Goal: Information Seeking & Learning: Check status

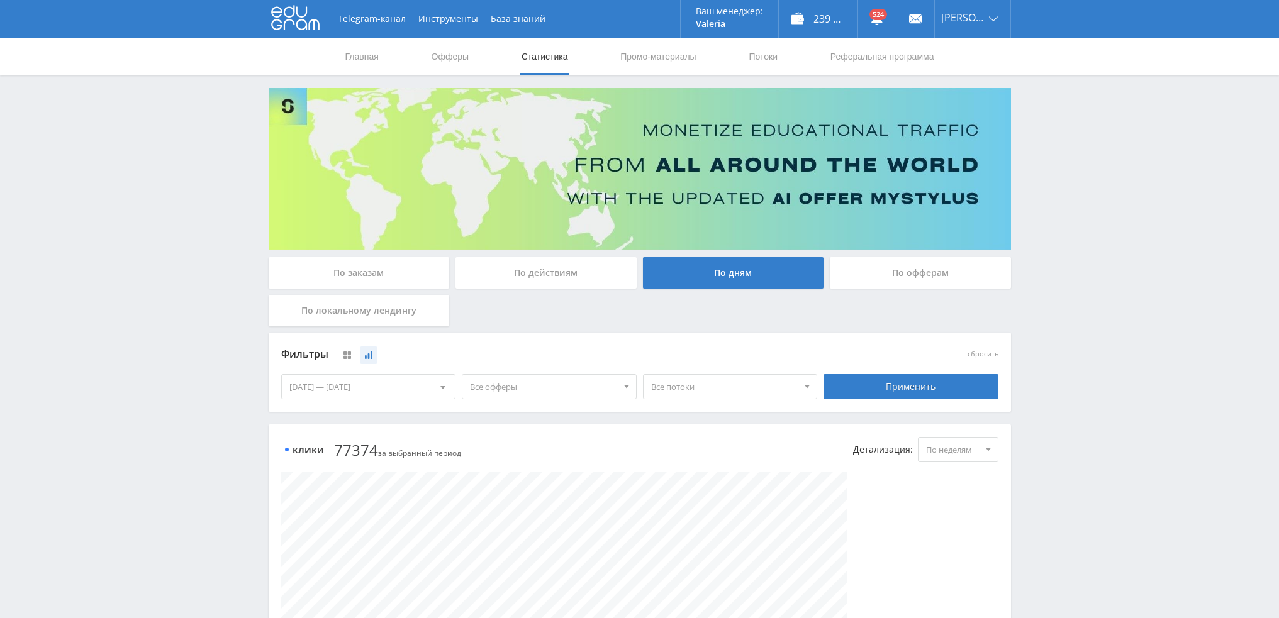
scroll to position [684, 0]
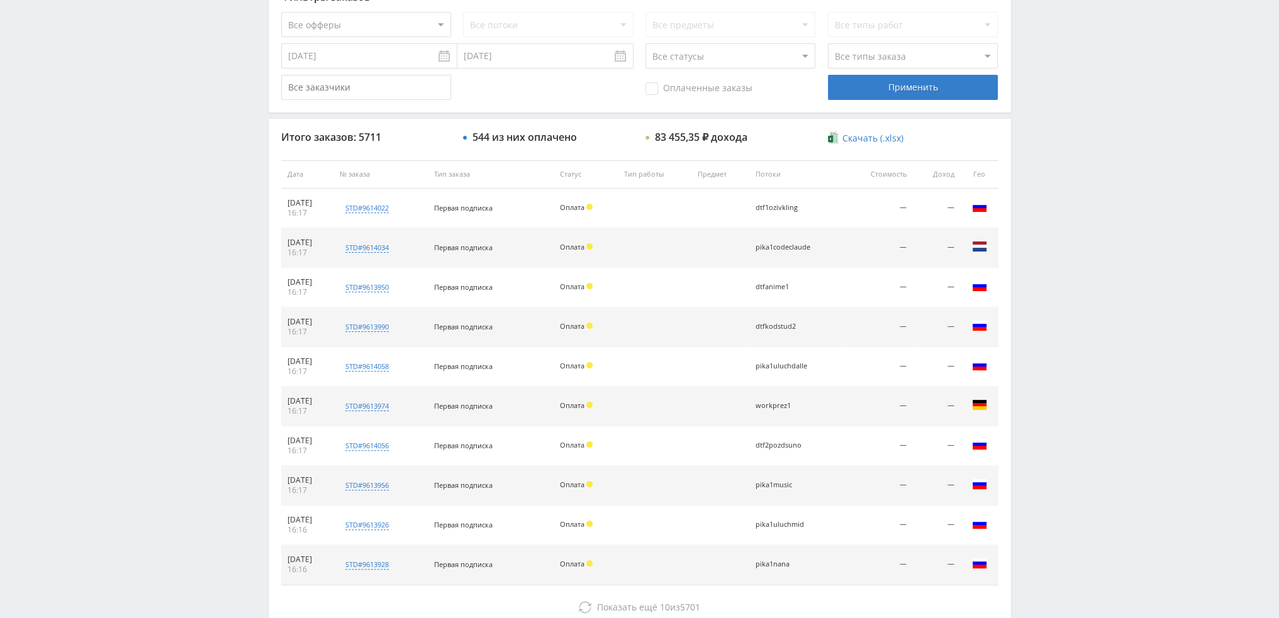
scroll to position [435, 0]
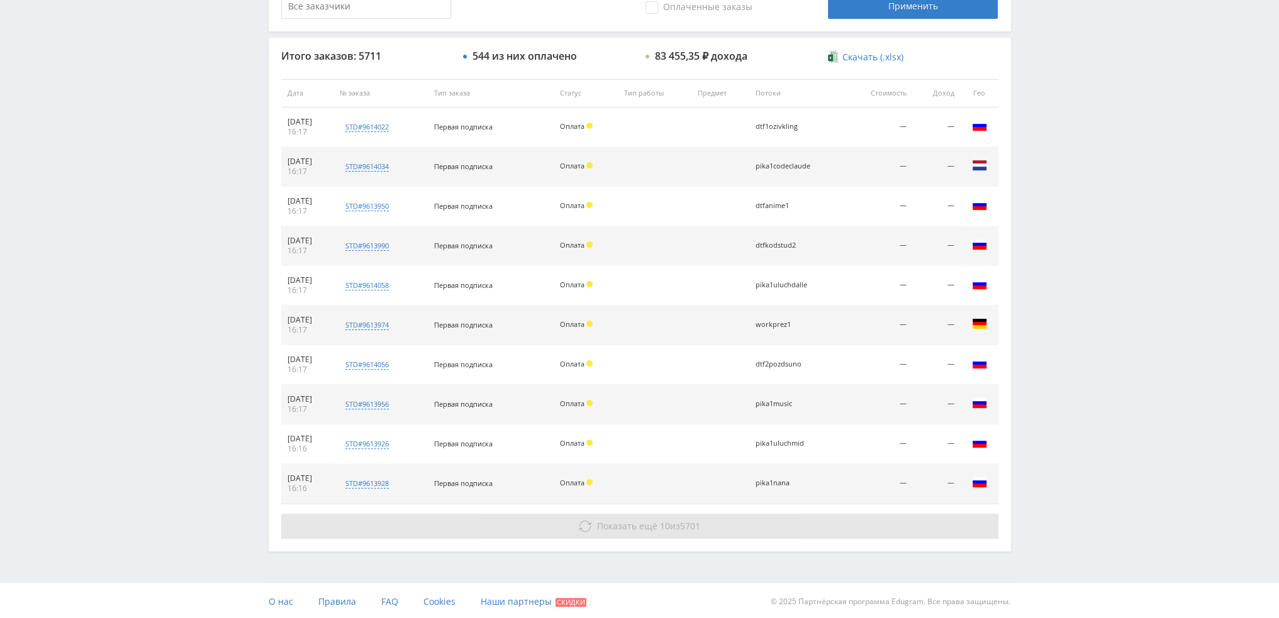
click at [742, 517] on button "Показать ещё 10 из 5701" at bounding box center [639, 526] width 717 height 25
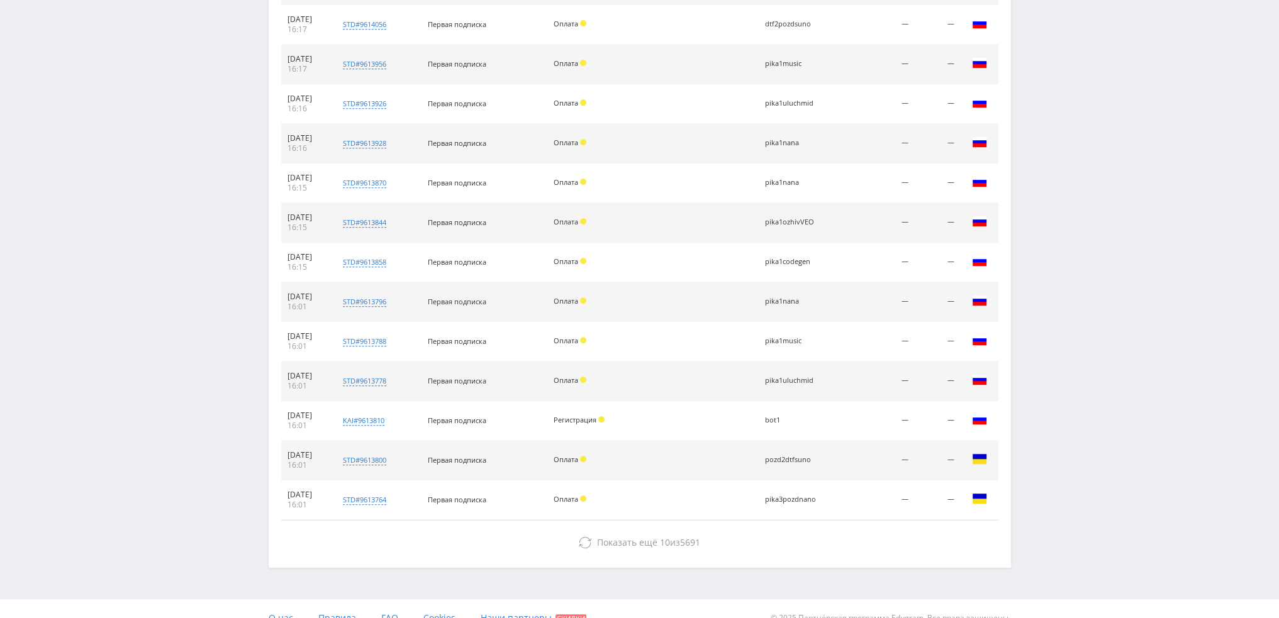
scroll to position [791, 0]
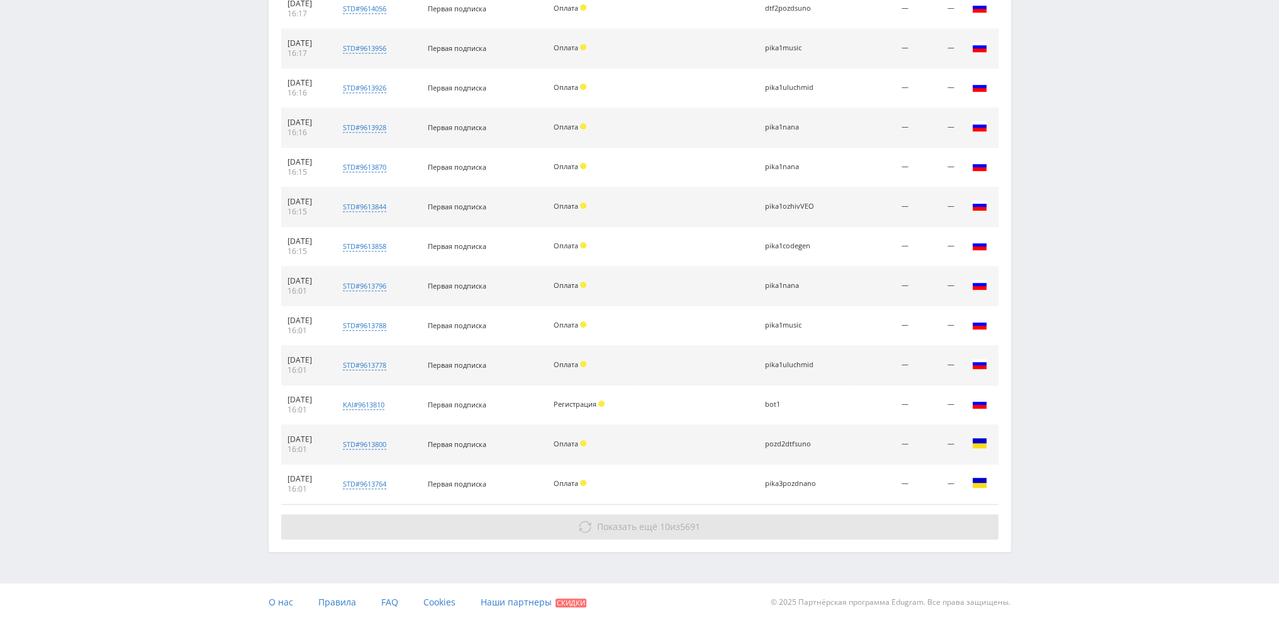
click at [712, 523] on button "Показать ещё 10 из 5691" at bounding box center [639, 527] width 717 height 25
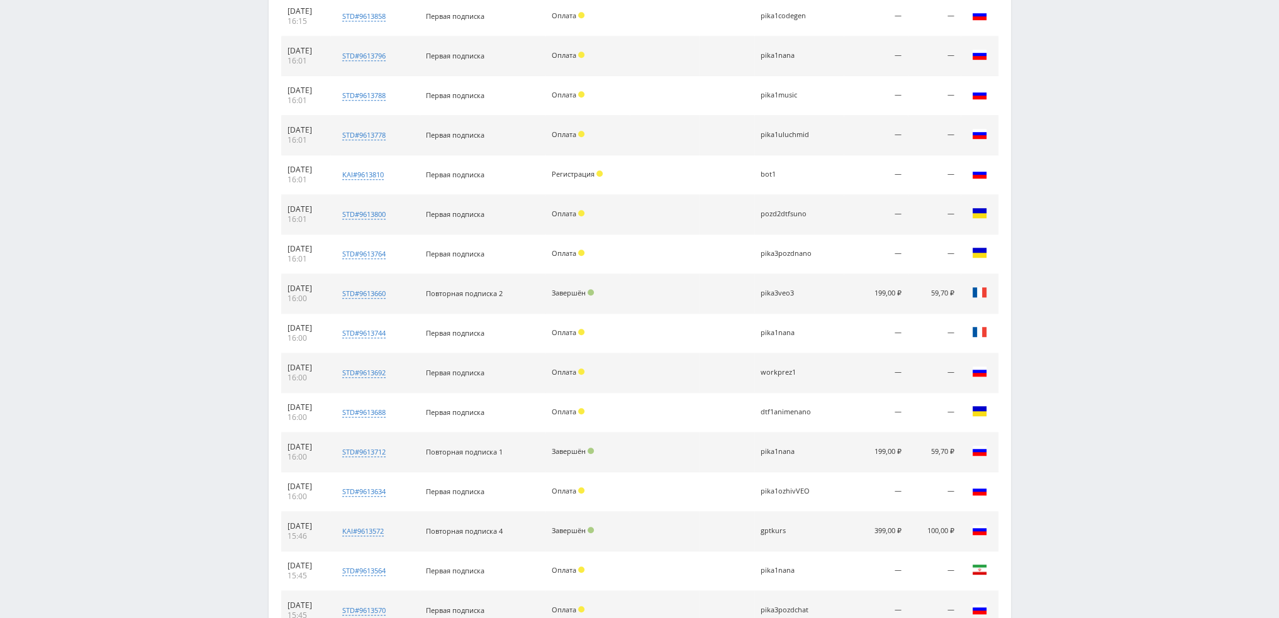
scroll to position [1169, 0]
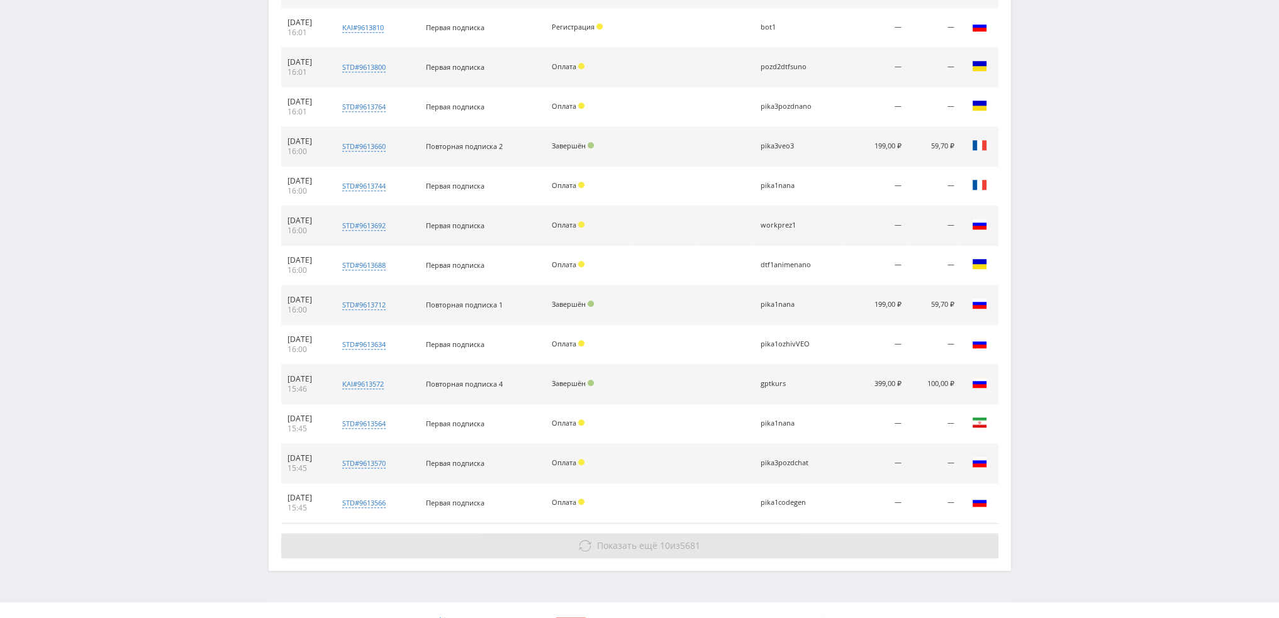
click at [783, 538] on button "Показать ещё 10 из 5681" at bounding box center [639, 545] width 717 height 25
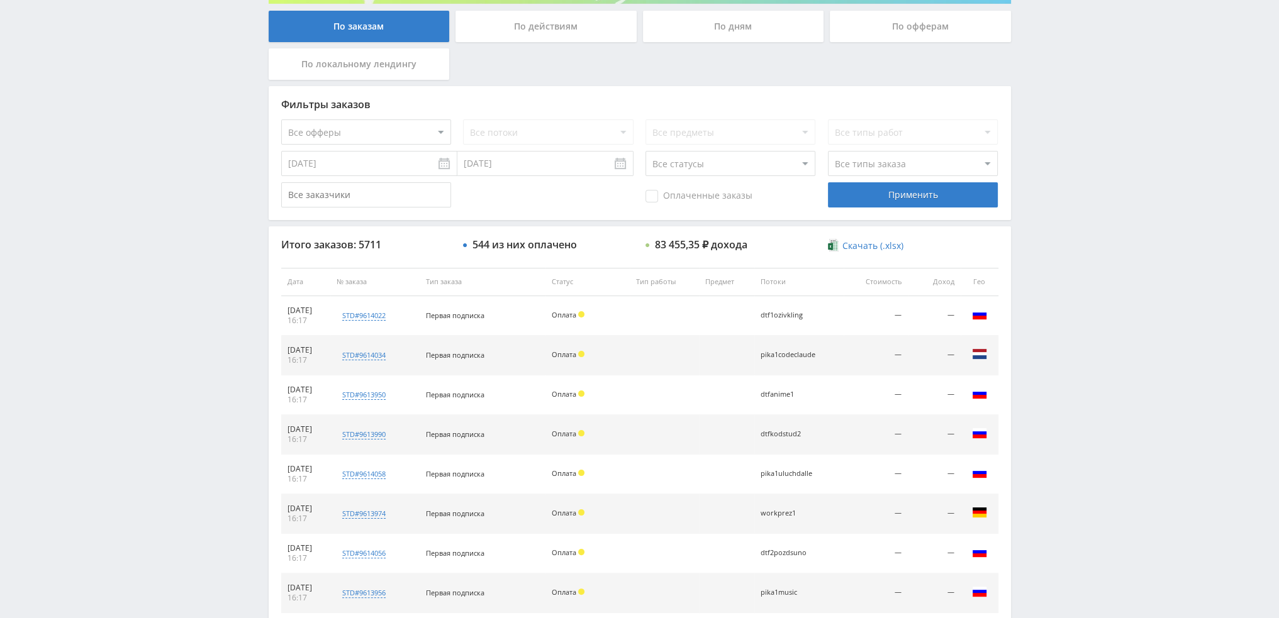
scroll to position [36, 0]
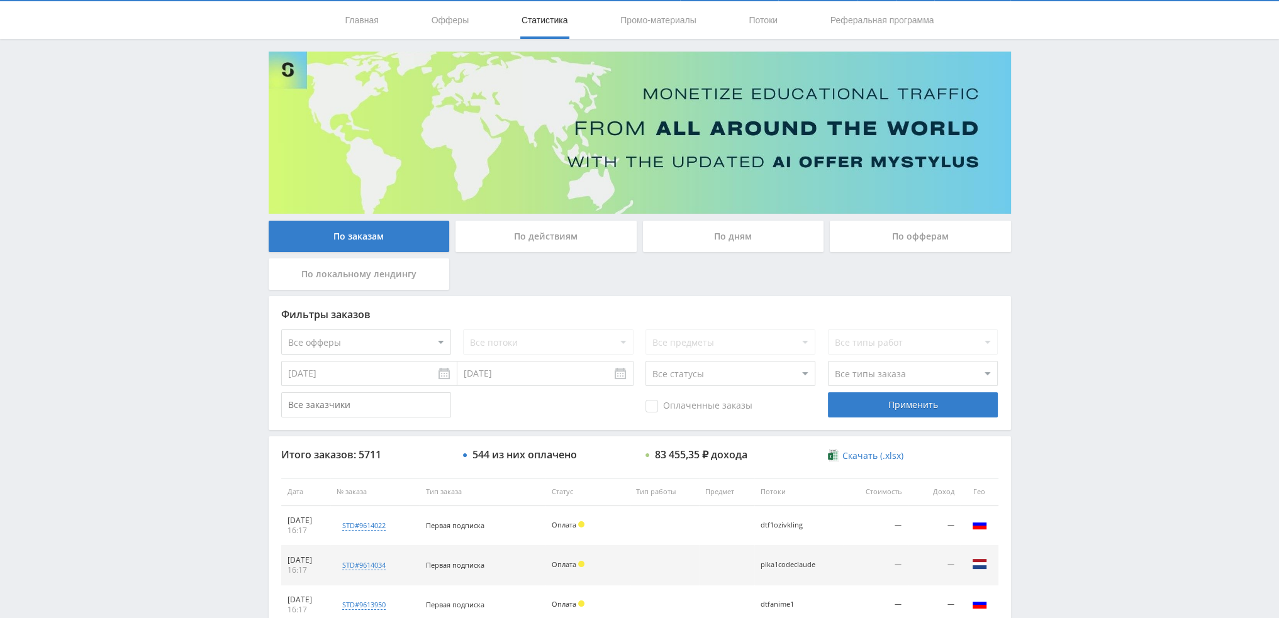
click at [744, 233] on div "По дням" at bounding box center [733, 236] width 181 height 31
click at [0, 0] on input "По дням" at bounding box center [0, 0] width 0 height 0
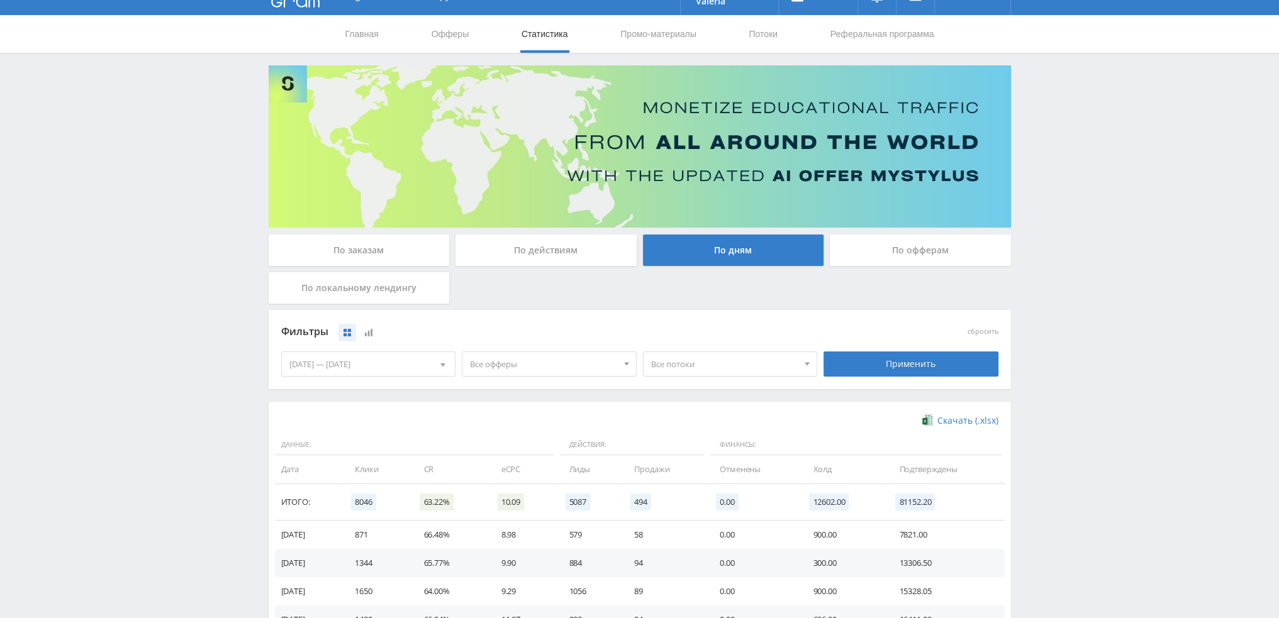
scroll to position [126, 0]
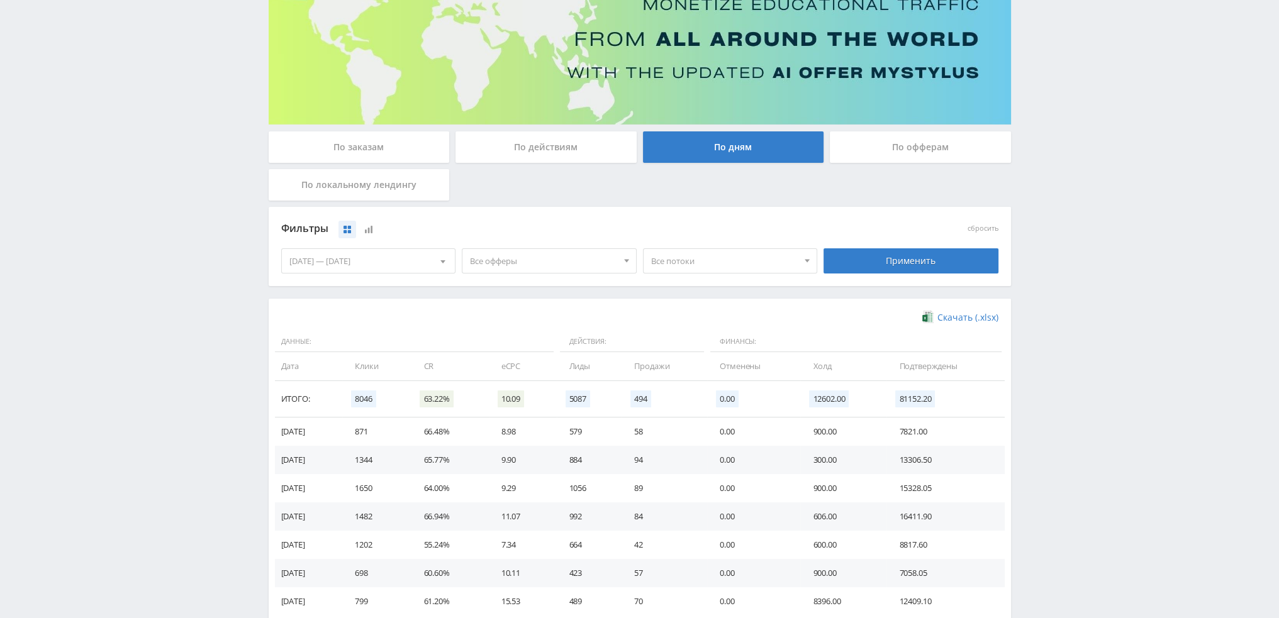
click at [550, 269] on span "Все офферы" at bounding box center [543, 261] width 147 height 24
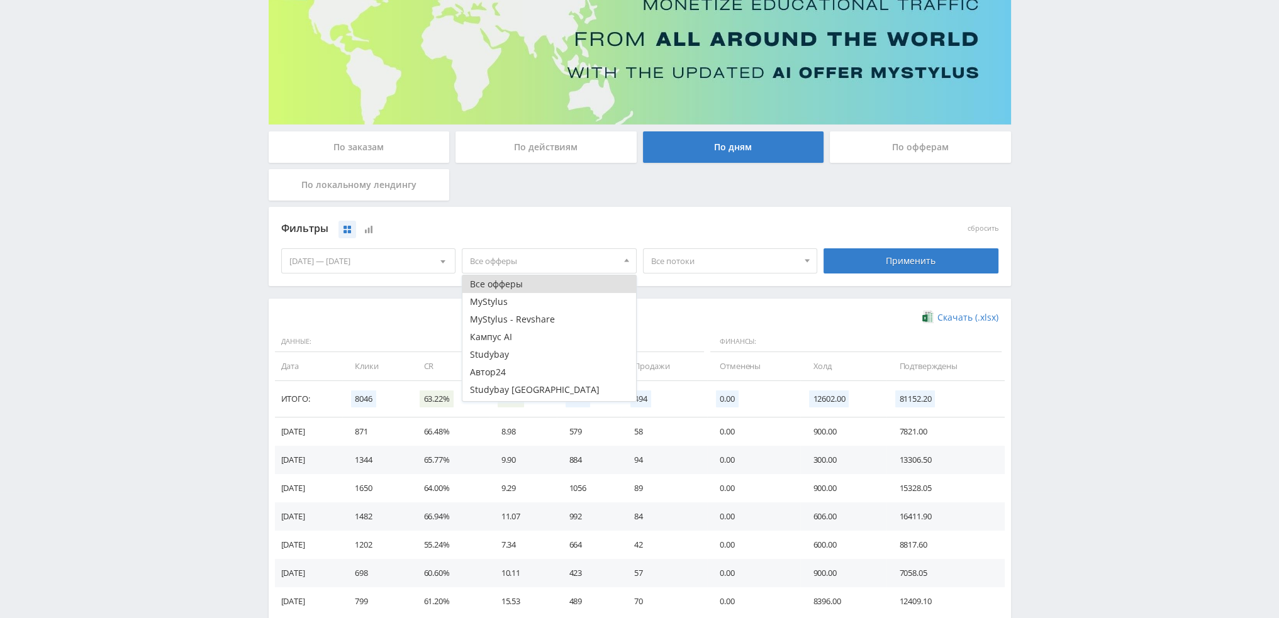
click at [554, 264] on span "Все офферы" at bounding box center [543, 261] width 147 height 24
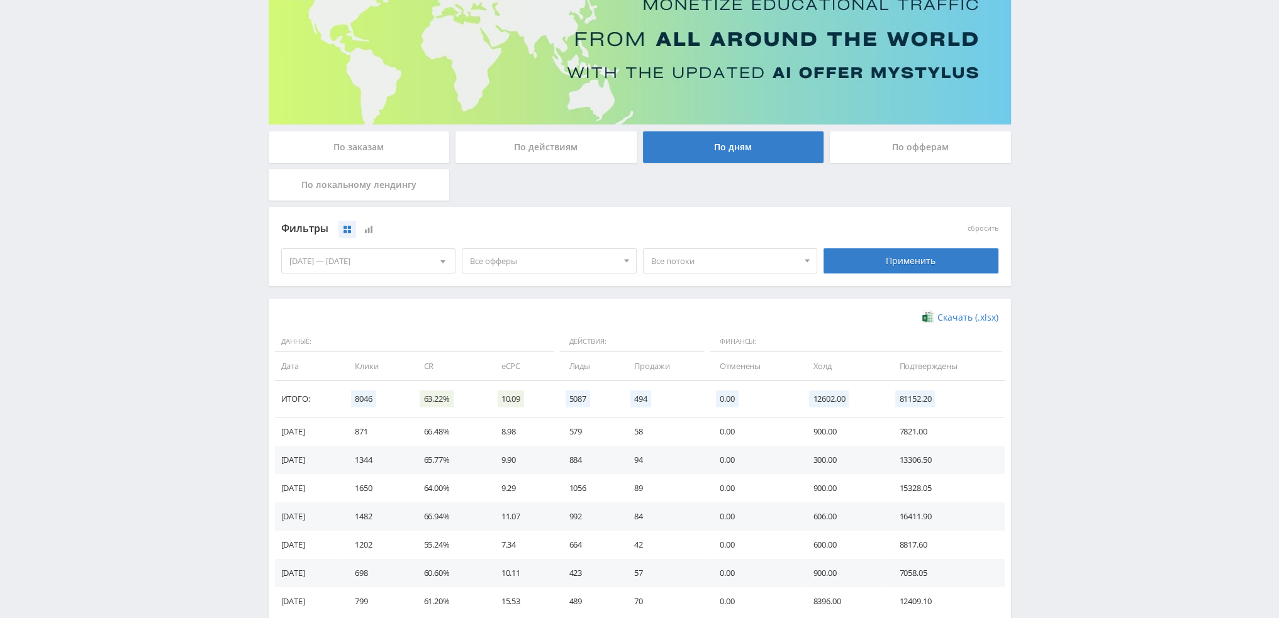
click at [498, 154] on div "По действиям" at bounding box center [545, 146] width 181 height 31
click at [0, 0] on input "По действиям" at bounding box center [0, 0] width 0 height 0
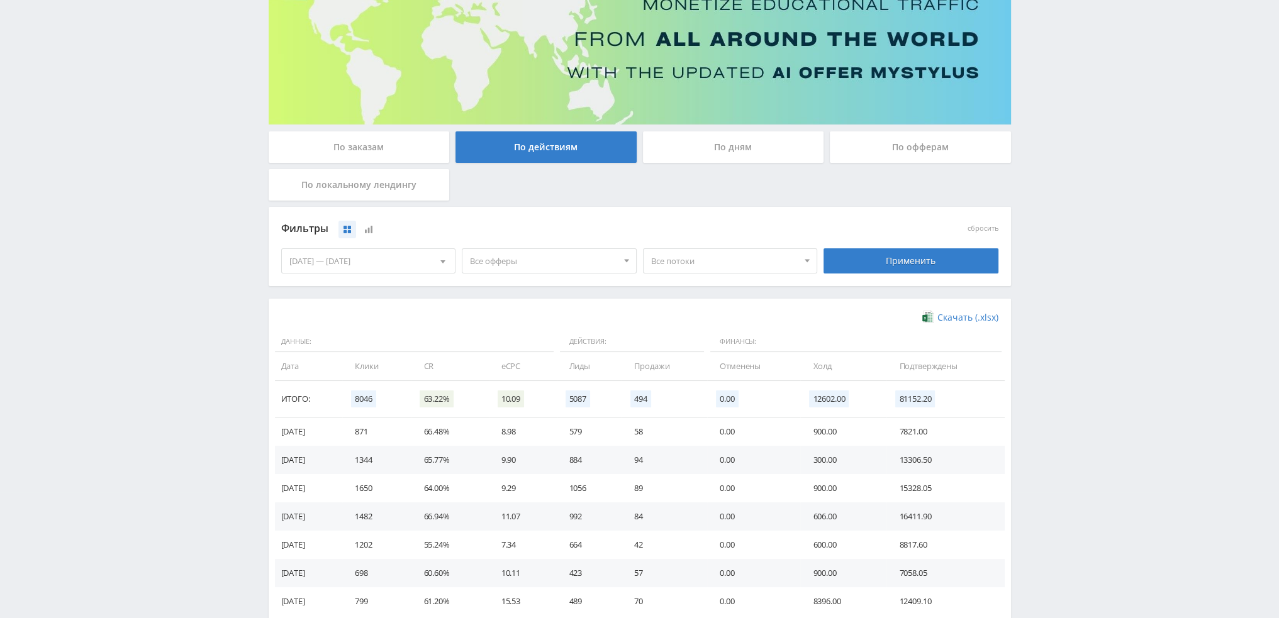
scroll to position [0, 0]
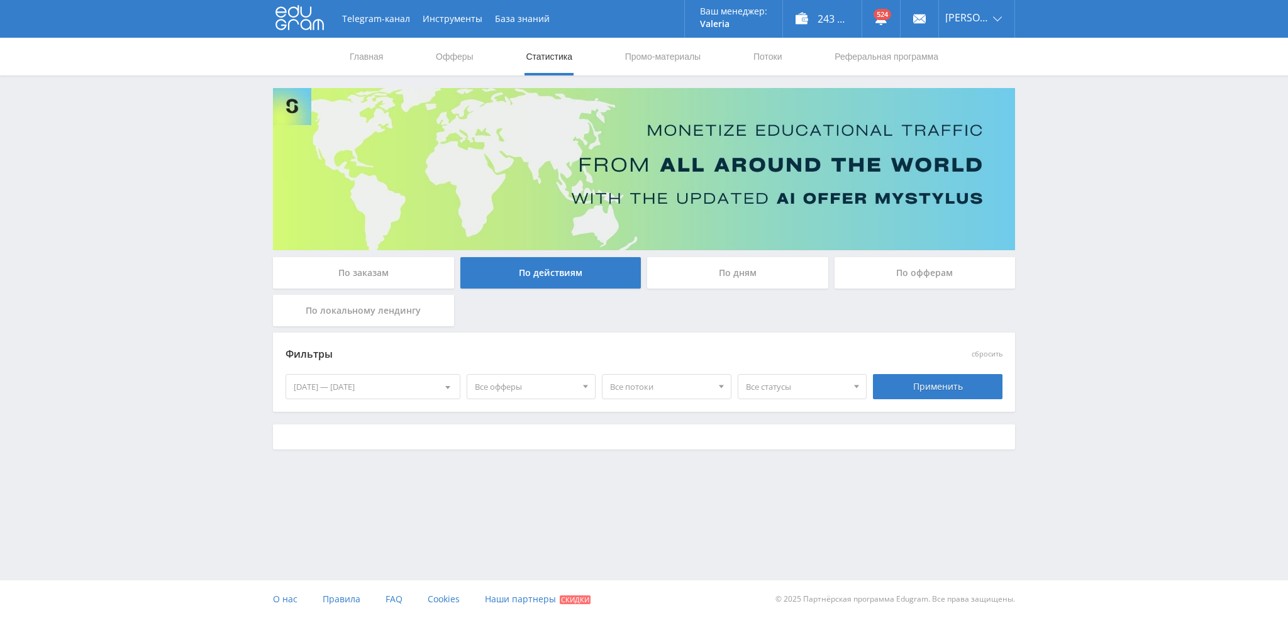
click at [784, 388] on span "Все статусы" at bounding box center [797, 387] width 102 height 24
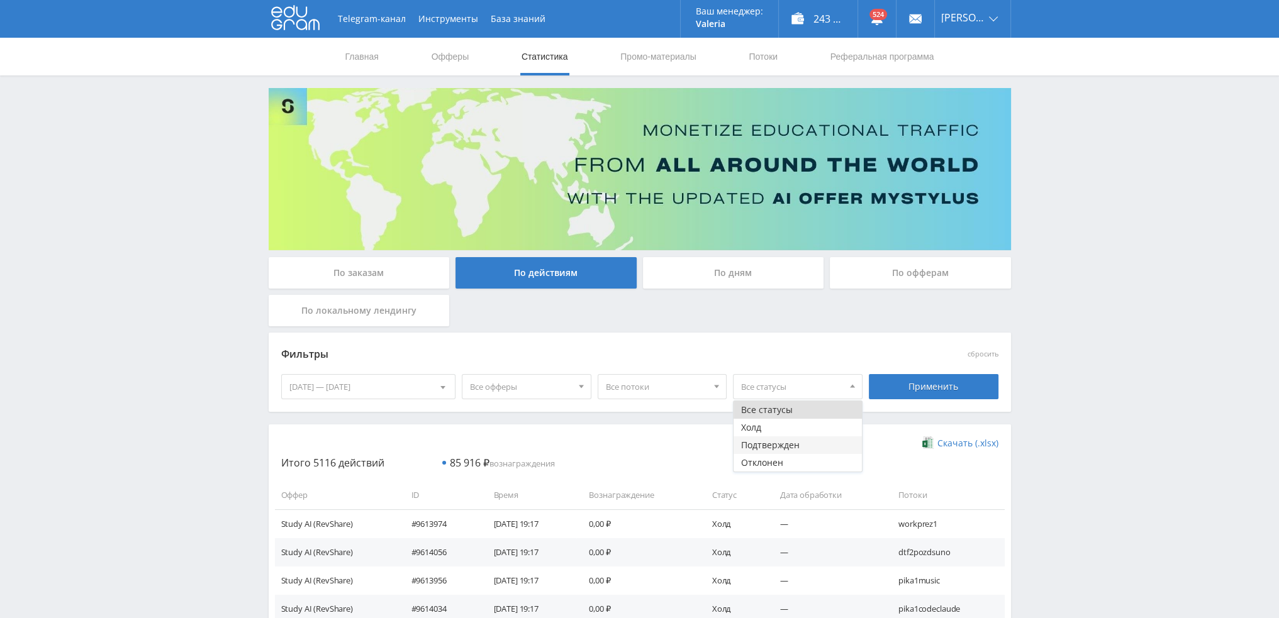
click at [773, 448] on button "Подтвержден" at bounding box center [798, 446] width 128 height 18
click at [677, 388] on span "Все потоки" at bounding box center [657, 387] width 102 height 24
click at [952, 380] on div "Применить" at bounding box center [934, 386] width 130 height 25
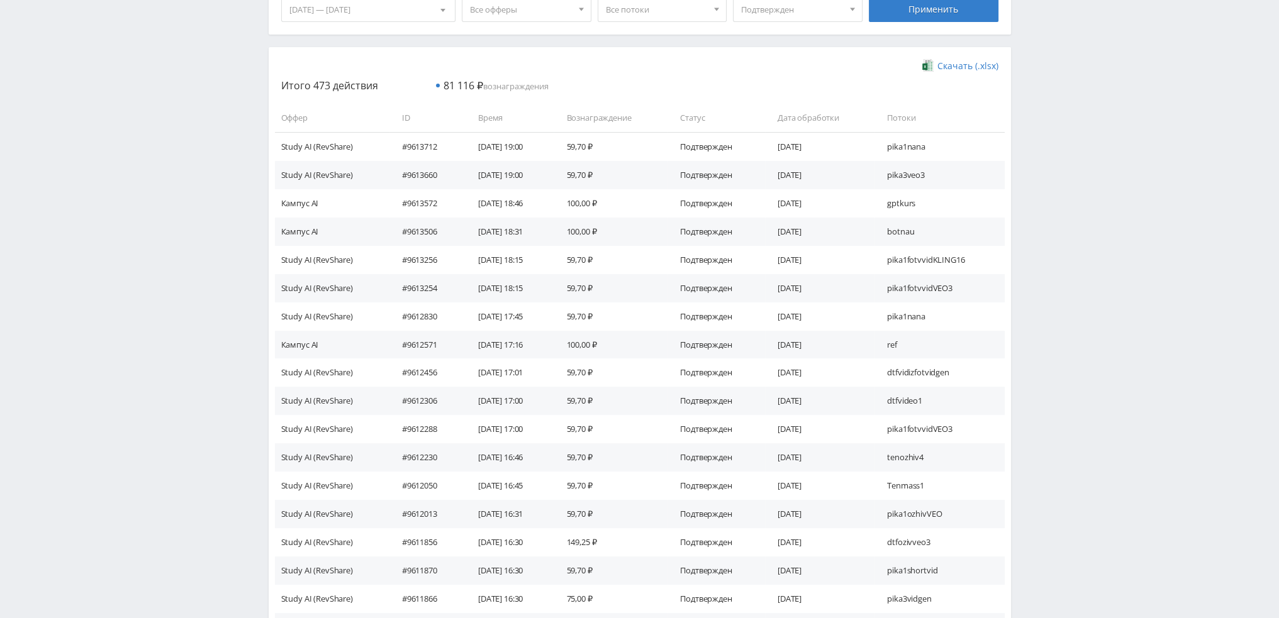
scroll to position [63, 0]
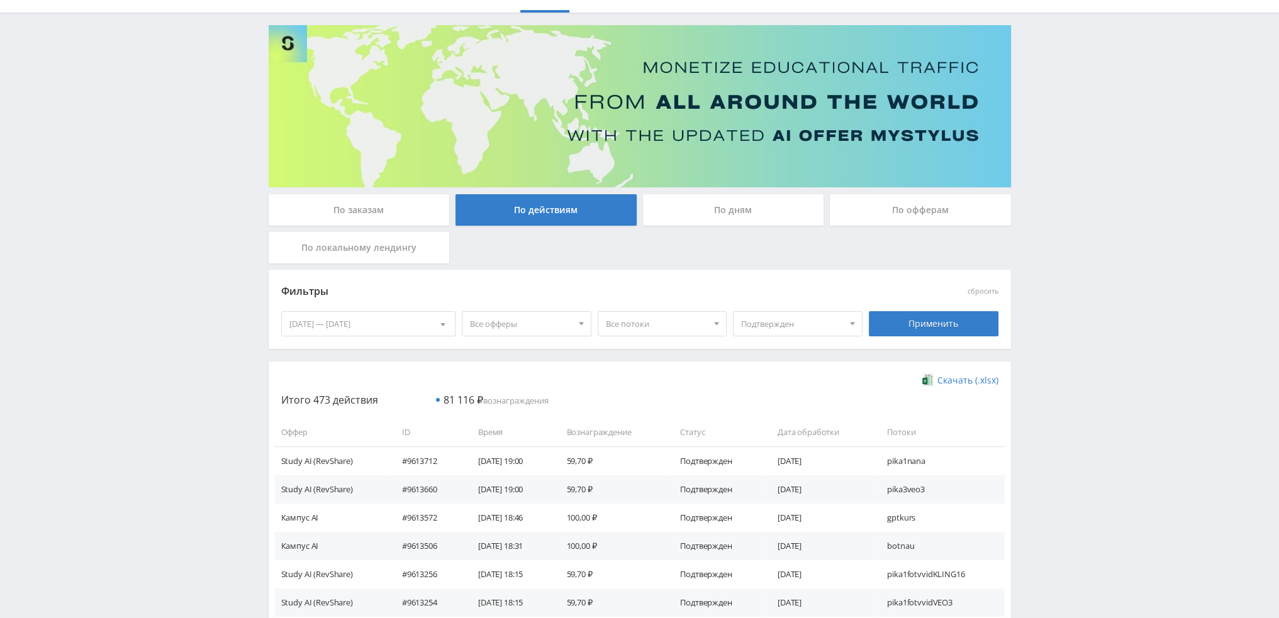
click at [327, 213] on div "По заказам" at bounding box center [359, 209] width 181 height 31
click at [0, 0] on input "По заказам" at bounding box center [0, 0] width 0 height 0
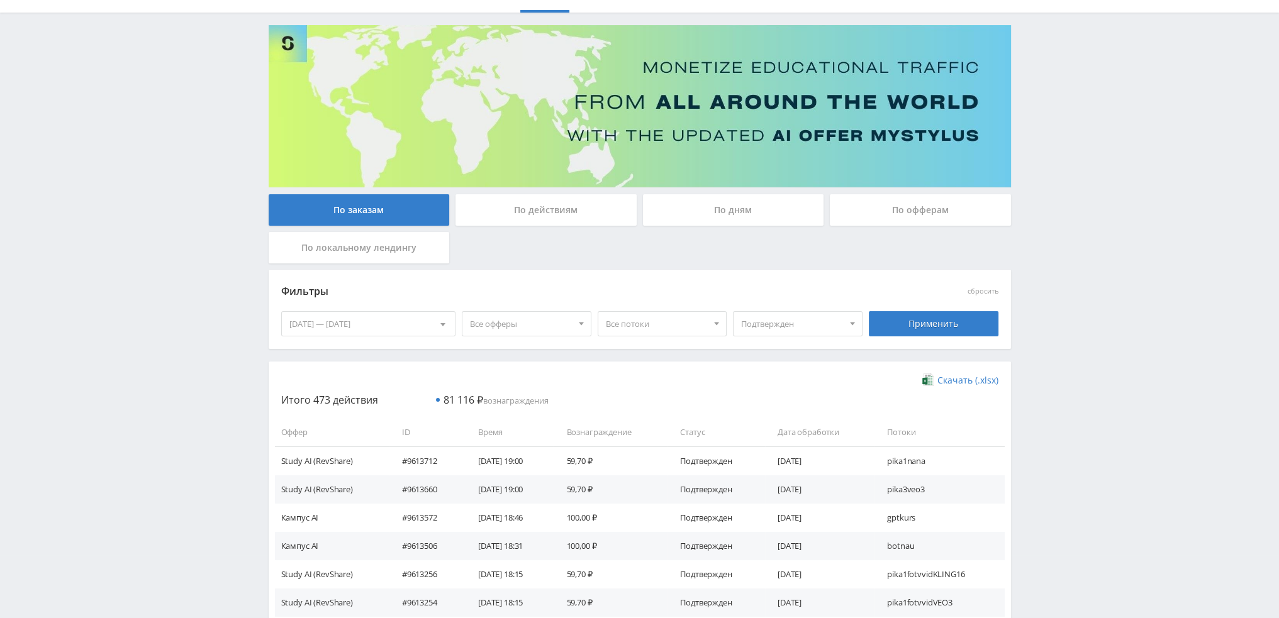
scroll to position [0, 0]
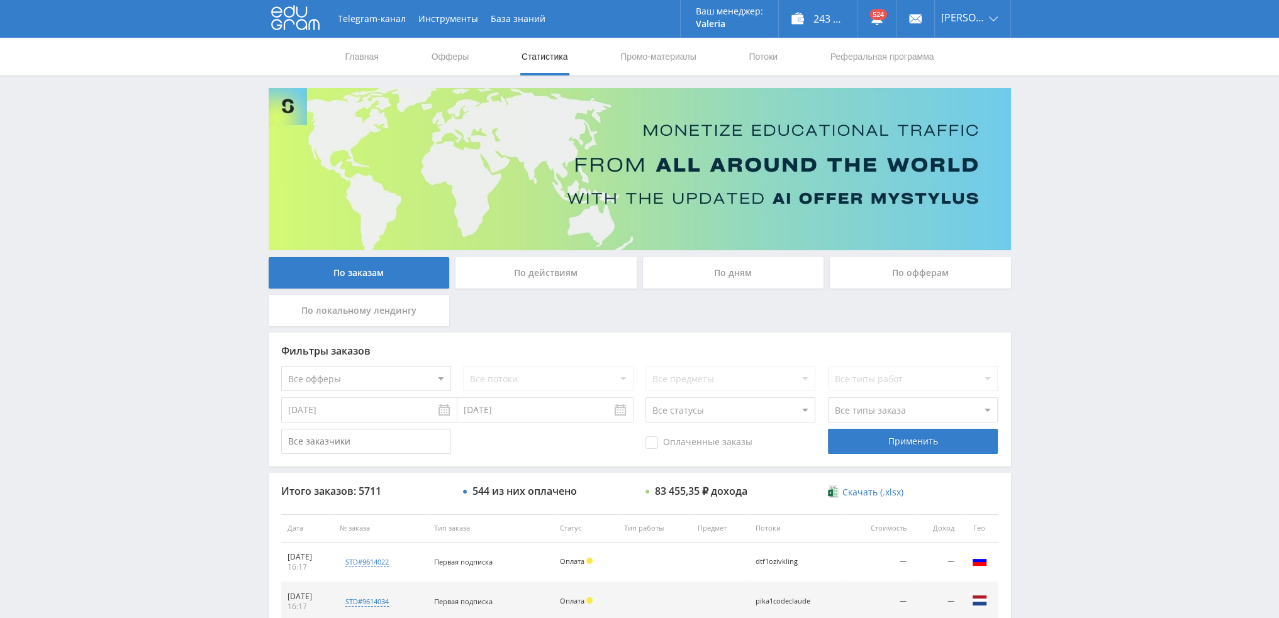
click at [880, 411] on select "Все типы заказа Ребилл Новый заказ" at bounding box center [913, 410] width 170 height 25
select select "2"
click at [828, 398] on select "Все типы заказа Ребилл Новый заказ" at bounding box center [913, 410] width 170 height 25
click at [760, 419] on select "Все статусы В аукционе В работе На гарантии Завершен Возврат Черновик" at bounding box center [730, 410] width 170 height 25
select select "3"
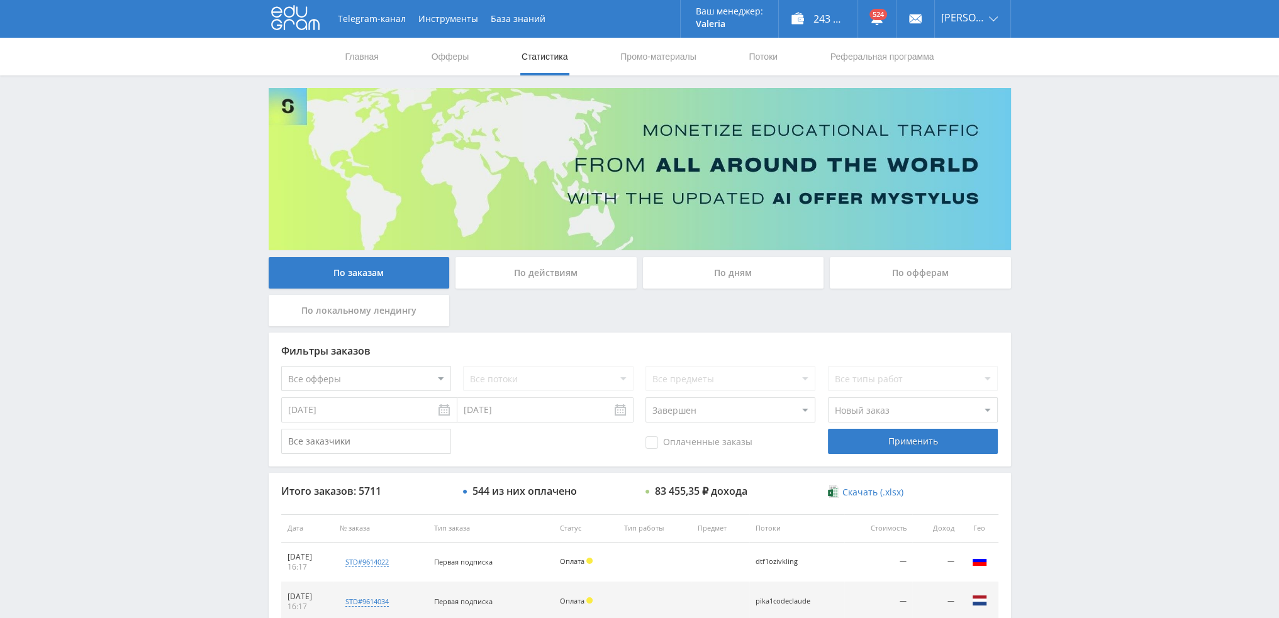
click at [645, 398] on select "Все статусы В аукционе В работе На гарантии Завершен Возврат Черновик" at bounding box center [730, 410] width 170 height 25
click at [949, 447] on div "Применить" at bounding box center [913, 441] width 170 height 25
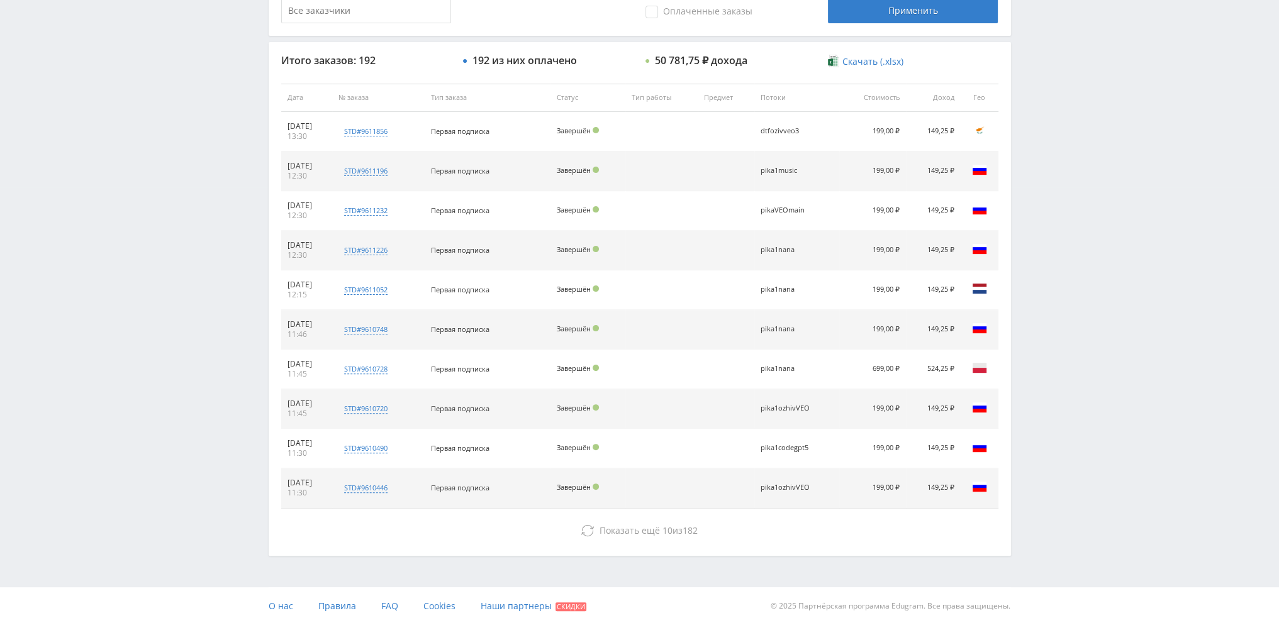
scroll to position [435, 0]
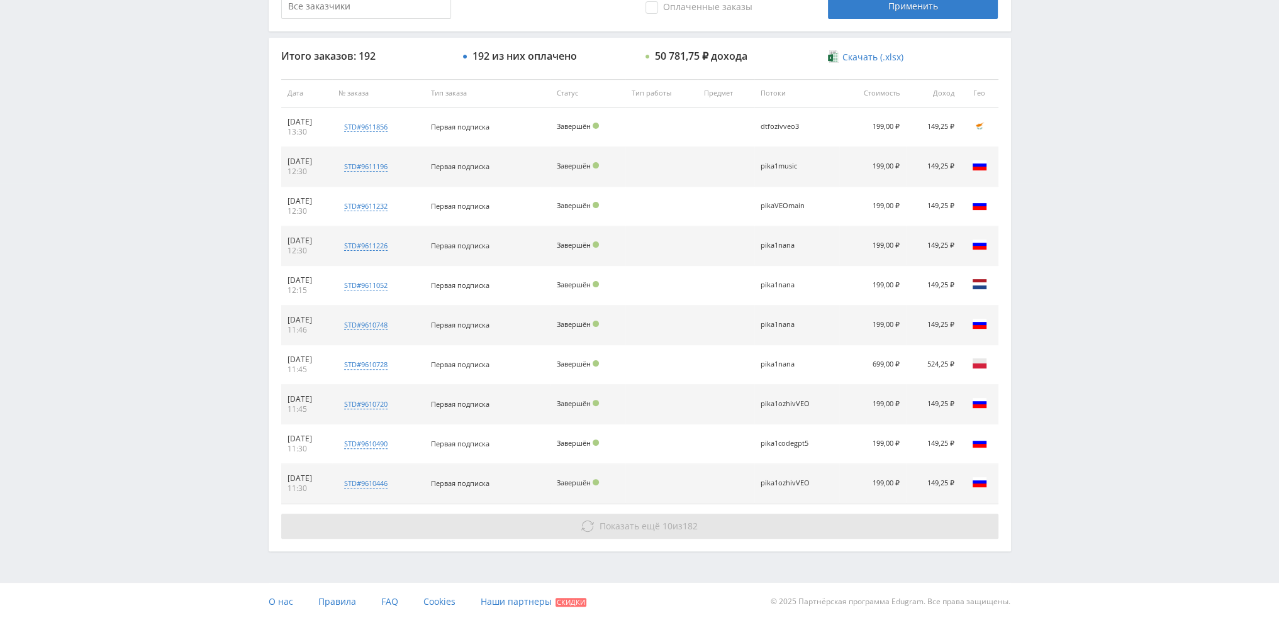
click at [695, 514] on button "Показать ещё 10 из 182" at bounding box center [639, 526] width 717 height 25
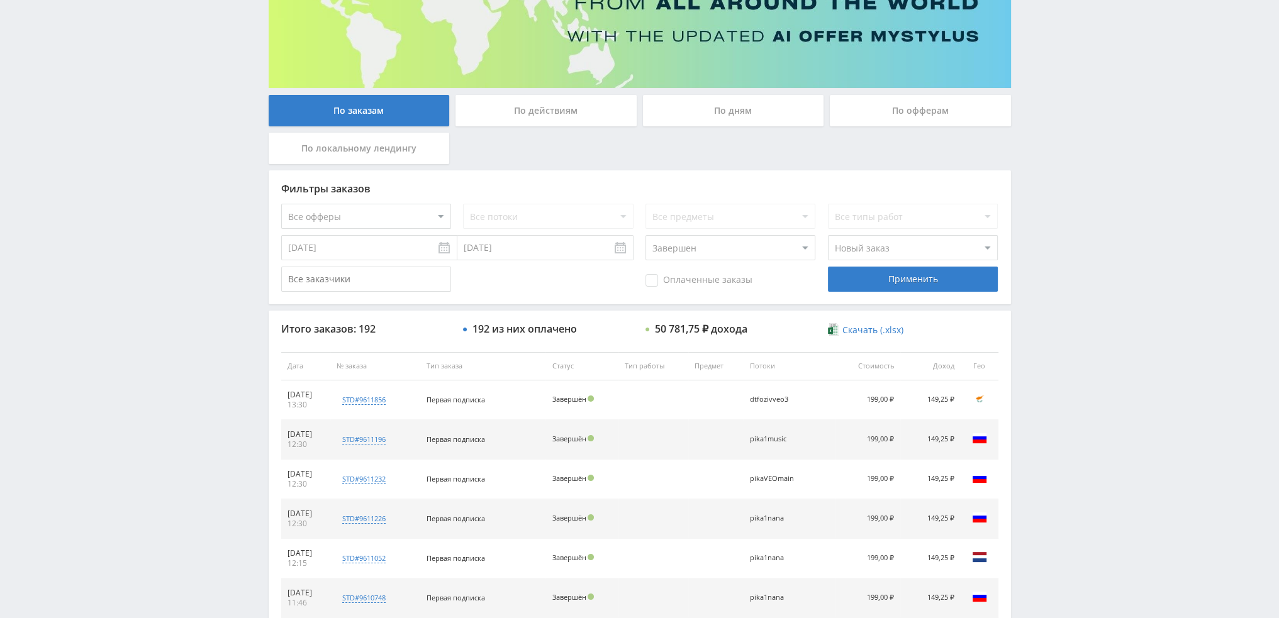
scroll to position [138, 0]
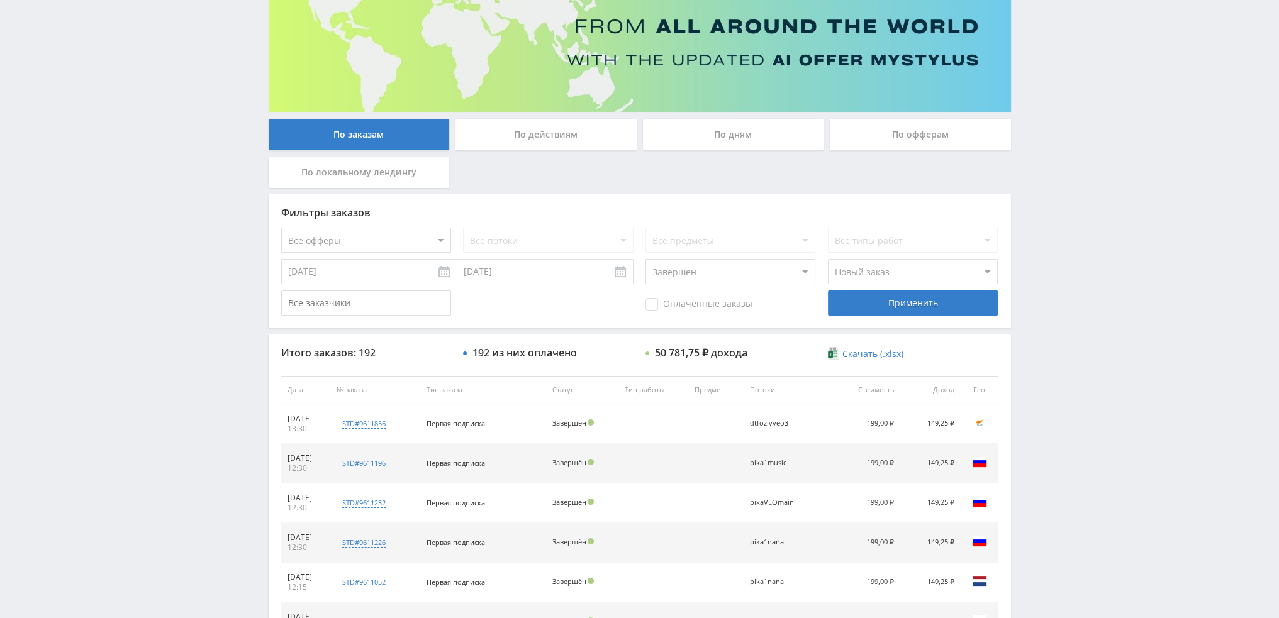
click at [877, 279] on select "Все типы заказа Ребилл Новый заказ" at bounding box center [913, 271] width 170 height 25
click at [756, 321] on div "Фильтры заказов Все офферы MyStylus MyStylus - Revshare Кампус AI Studybay Авто…" at bounding box center [640, 261] width 742 height 134
click at [444, 277] on input "[DATE]" at bounding box center [369, 271] width 176 height 25
click at [902, 308] on div "Применить" at bounding box center [913, 303] width 170 height 25
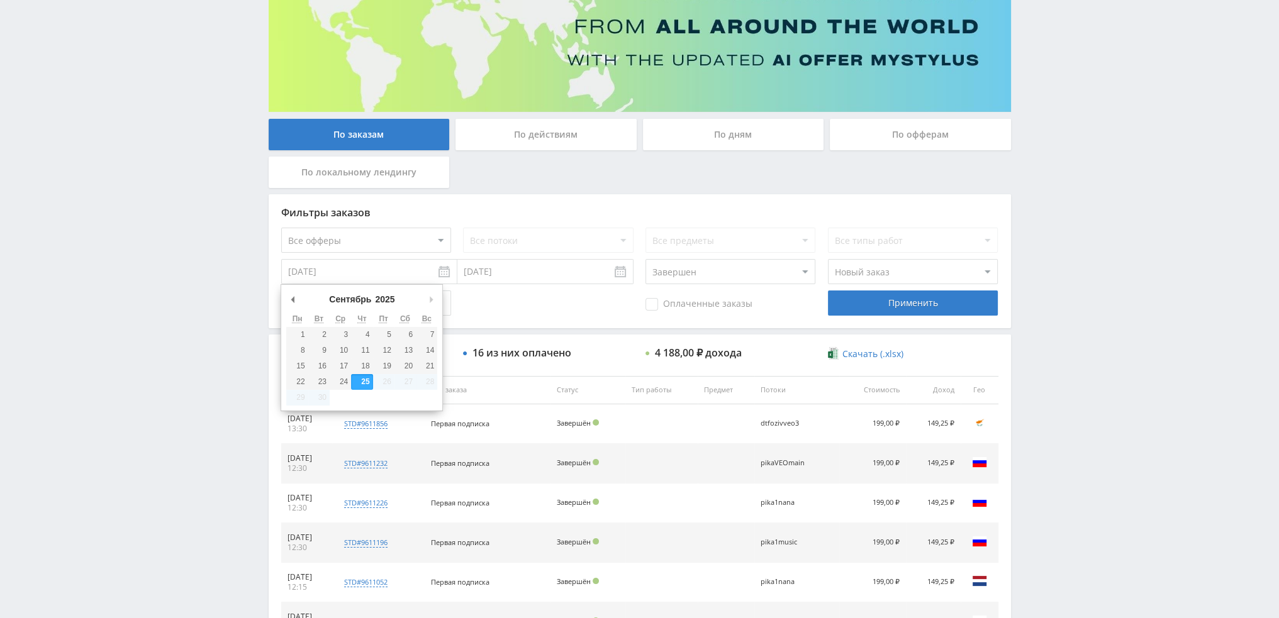
click at [440, 271] on input "[DATE]" at bounding box center [369, 271] width 176 height 25
type input "24.09.2025"
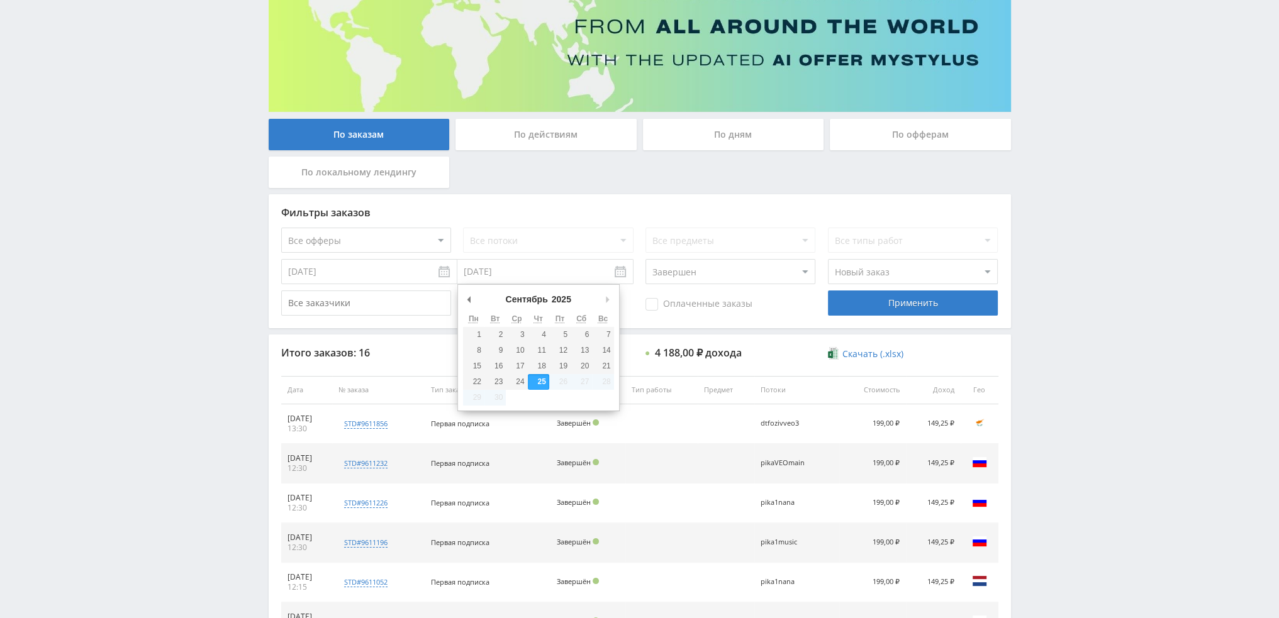
click at [621, 271] on input "[DATE]" at bounding box center [545, 271] width 176 height 25
type input "24.09.2025"
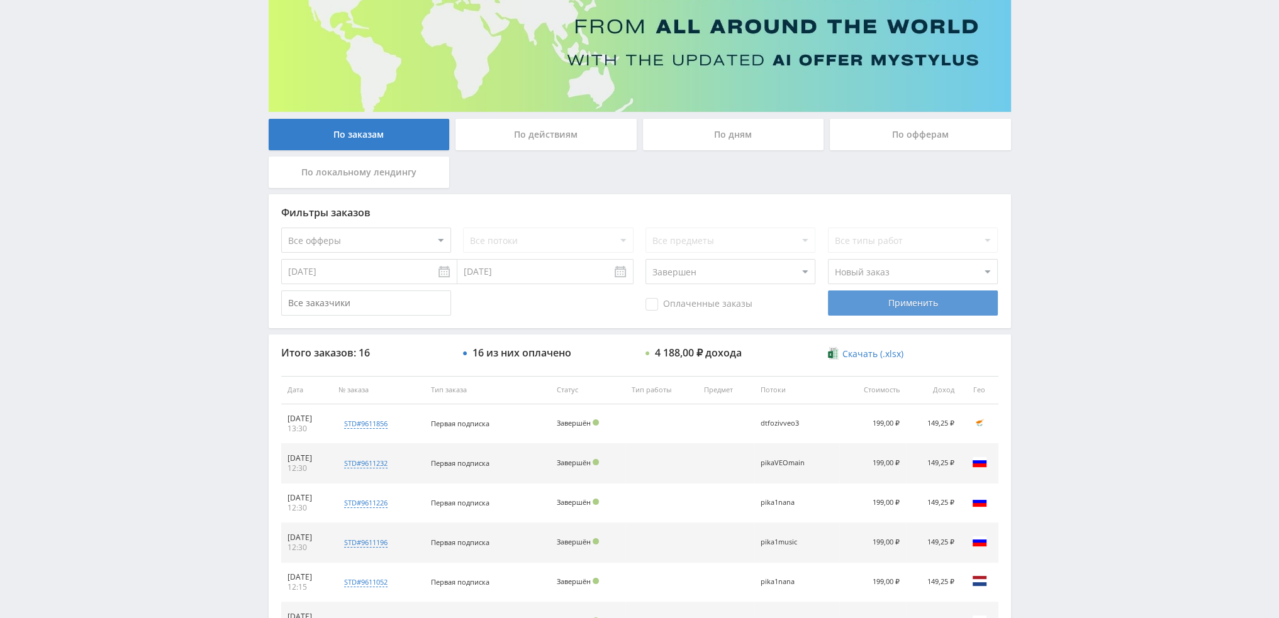
drag, startPoint x: 923, startPoint y: 289, endPoint x: 924, endPoint y: 300, distance: 11.3
click at [923, 290] on div "Фильтры заказов Все офферы MyStylus MyStylus - Revshare Кампус AI Studybay Авто…" at bounding box center [640, 261] width 742 height 134
click at [923, 304] on div "Применить" at bounding box center [913, 303] width 170 height 25
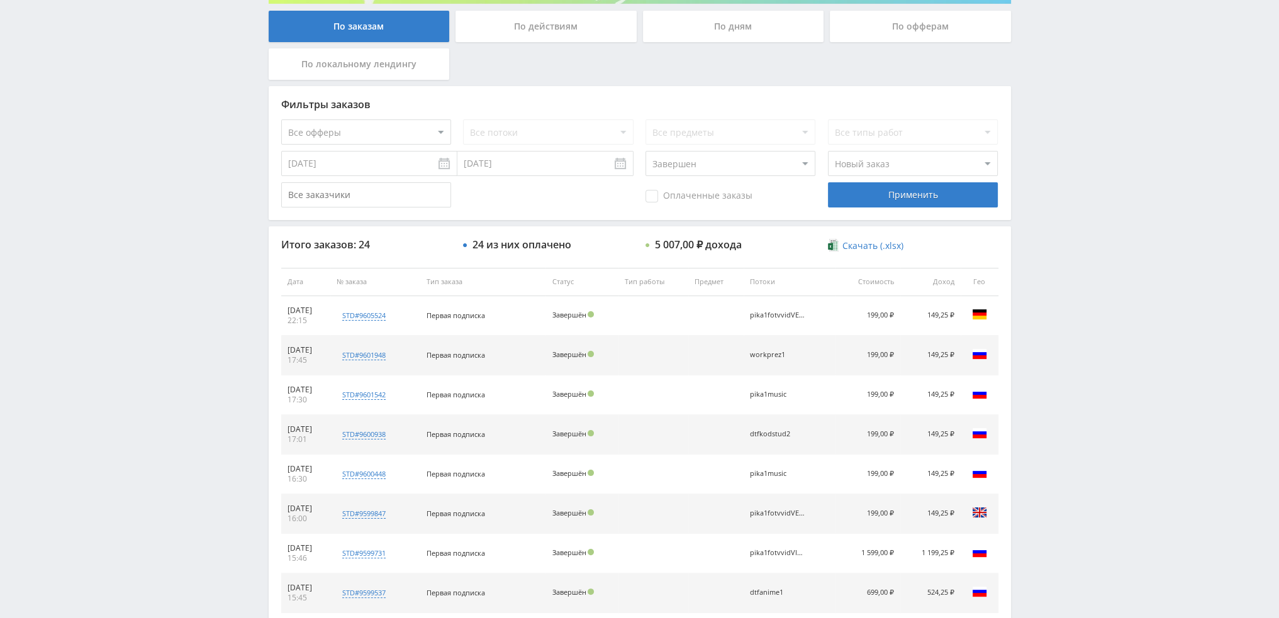
scroll to position [264, 0]
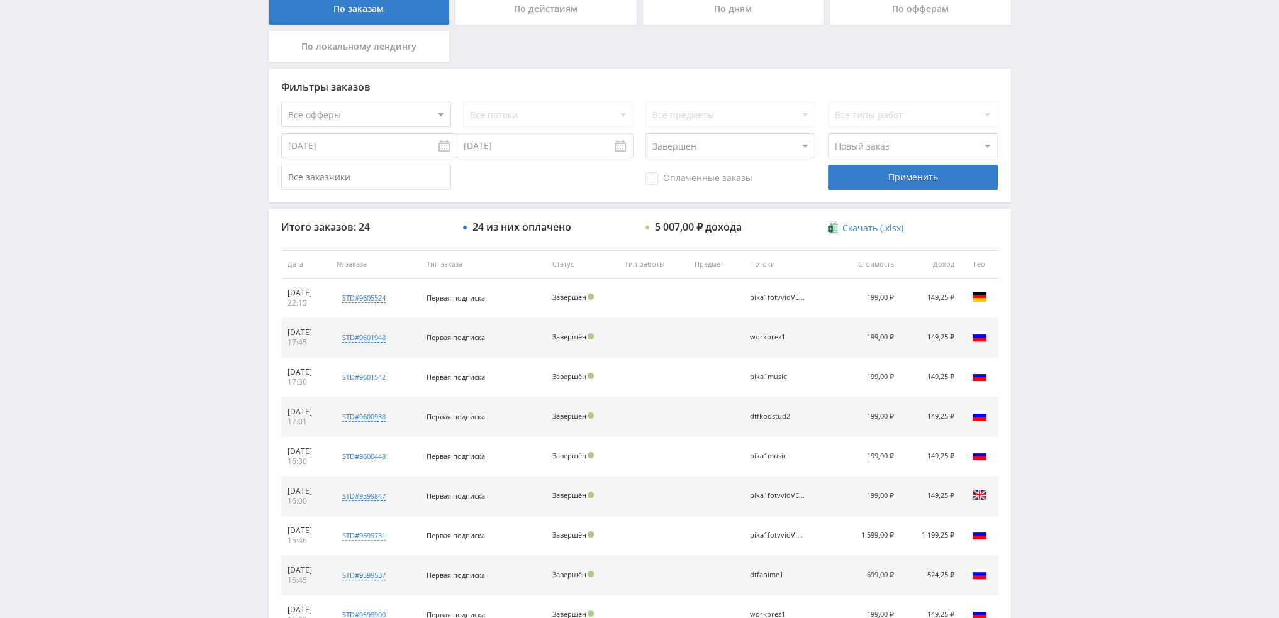
click at [440, 145] on input "24.09.2025" at bounding box center [369, 145] width 176 height 25
type input "23.09.2025"
click at [620, 152] on input "24.09.2025" at bounding box center [545, 145] width 176 height 25
type input "23.09.2025"
click at [913, 181] on div "Применить" at bounding box center [913, 177] width 170 height 25
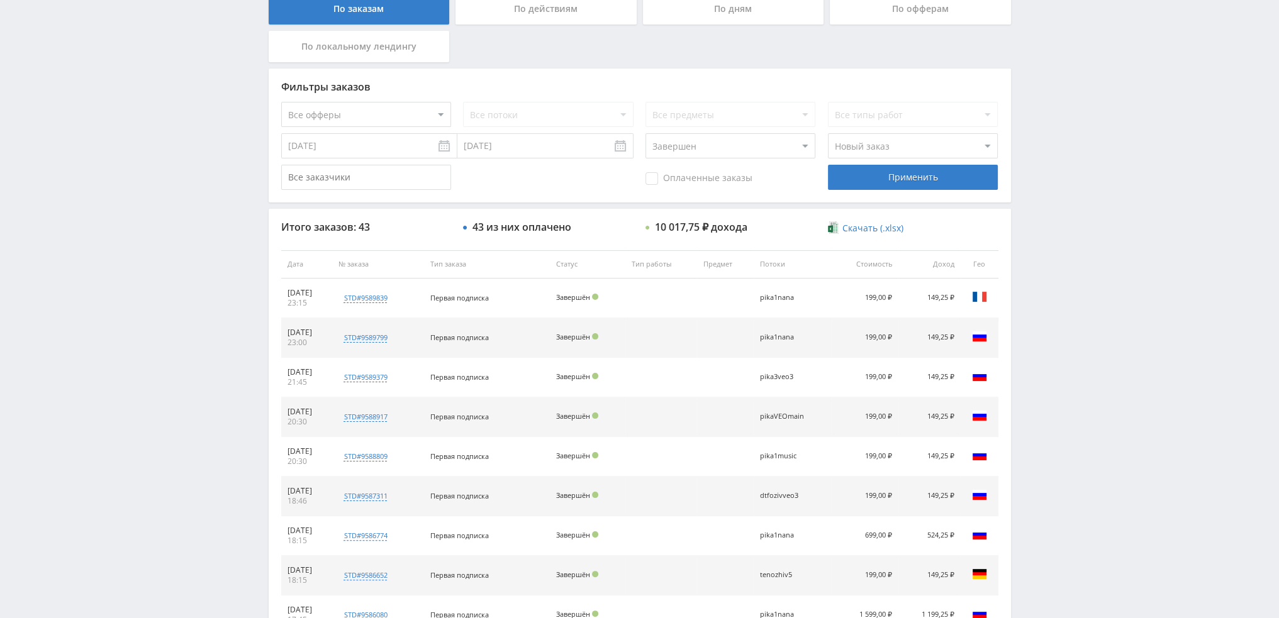
click at [442, 147] on input "23.09.2025" at bounding box center [369, 145] width 176 height 25
type input "22.09.2025"
click at [621, 146] on input "23.09.2025" at bounding box center [545, 145] width 176 height 25
type input "22.09.2025"
click at [896, 183] on div "Применить" at bounding box center [913, 177] width 170 height 25
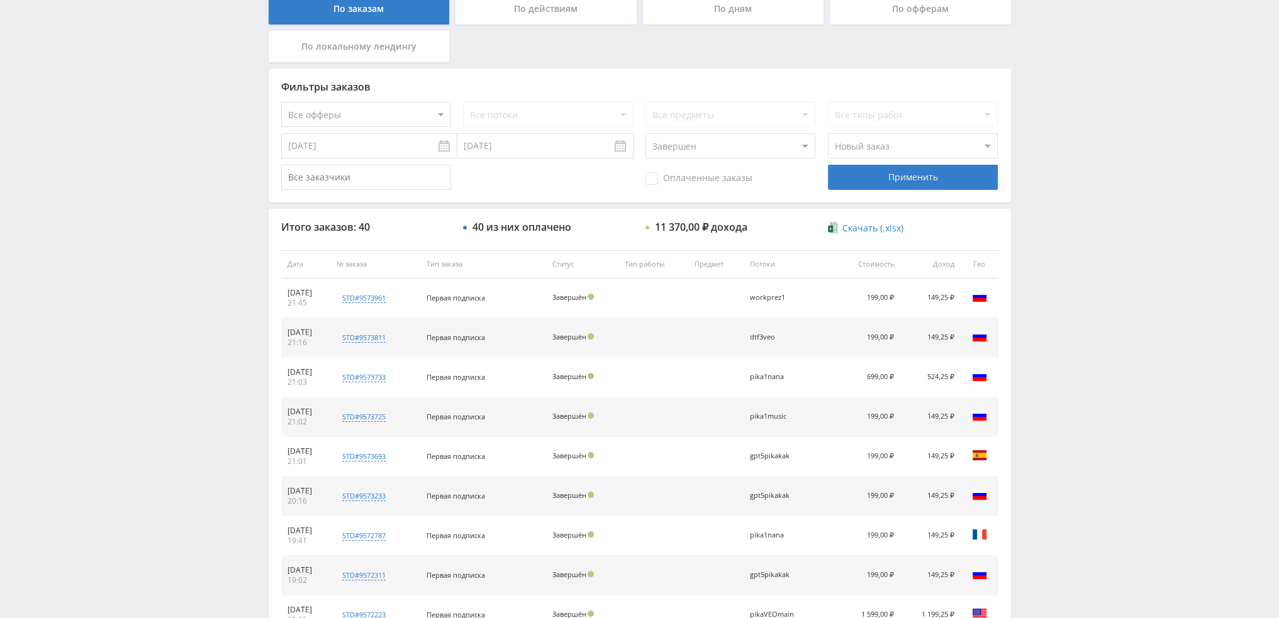
click at [446, 149] on input "22.09.2025" at bounding box center [369, 145] width 176 height 25
type input "21.09.2025"
click at [625, 151] on input "22.09.2025" at bounding box center [545, 145] width 176 height 25
type input "21.09.2025"
click at [903, 178] on div "Применить" at bounding box center [913, 177] width 170 height 25
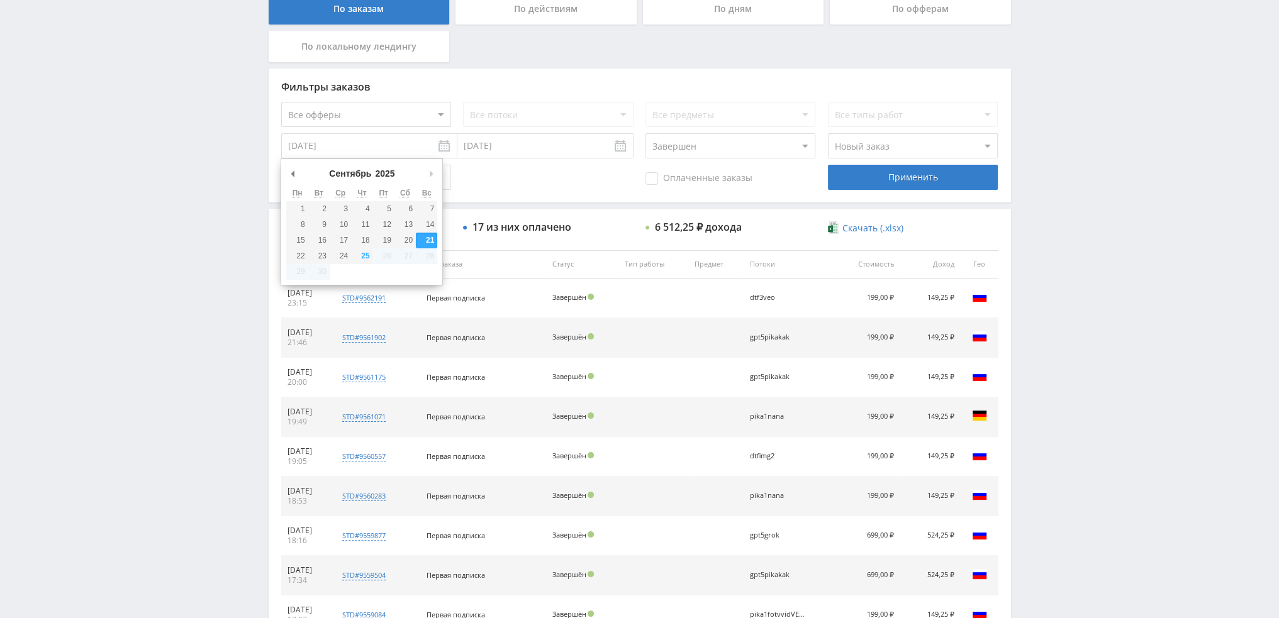
click at [446, 143] on input "21.09.2025" at bounding box center [369, 145] width 176 height 25
type input "15.09.2025"
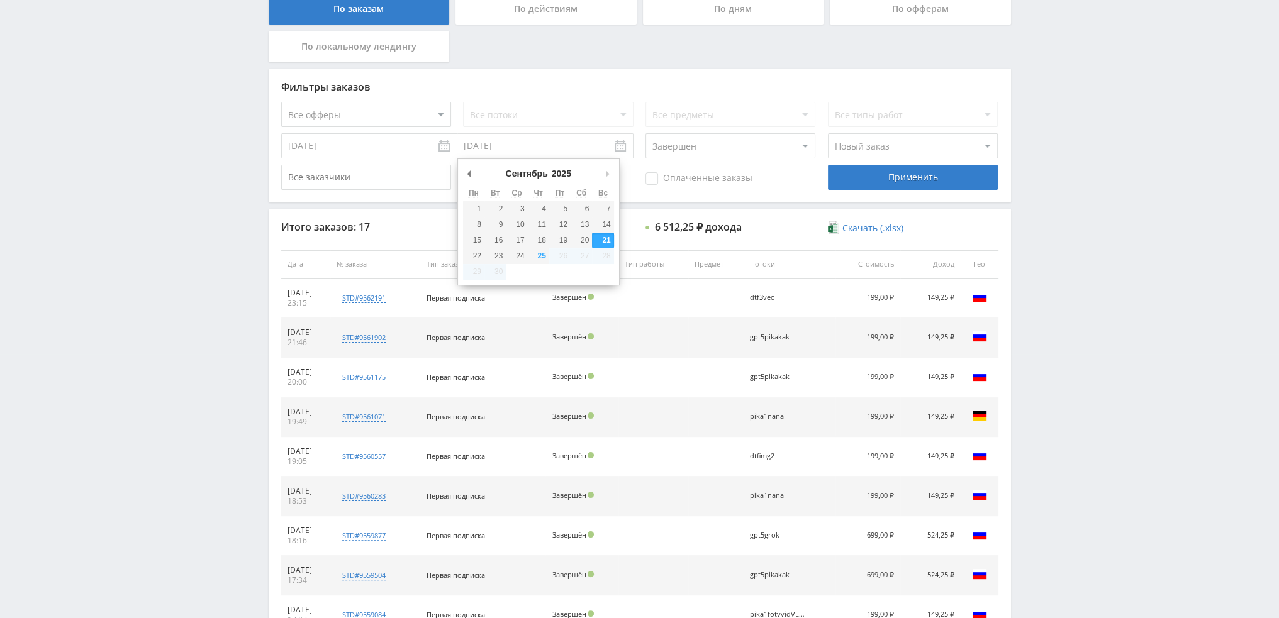
click at [622, 146] on input "21.09.2025" at bounding box center [545, 145] width 176 height 25
type input "15.09.2025"
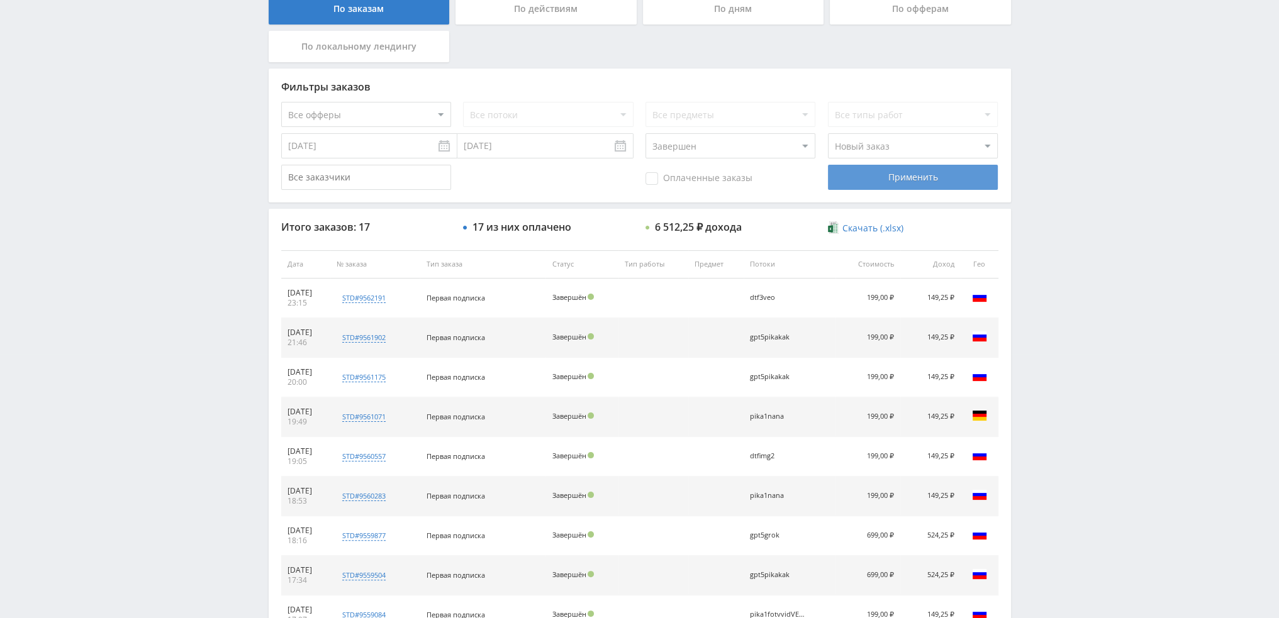
click at [907, 179] on div "Применить" at bounding box center [913, 177] width 170 height 25
click at [443, 149] on input "15.09.2025" at bounding box center [369, 145] width 176 height 25
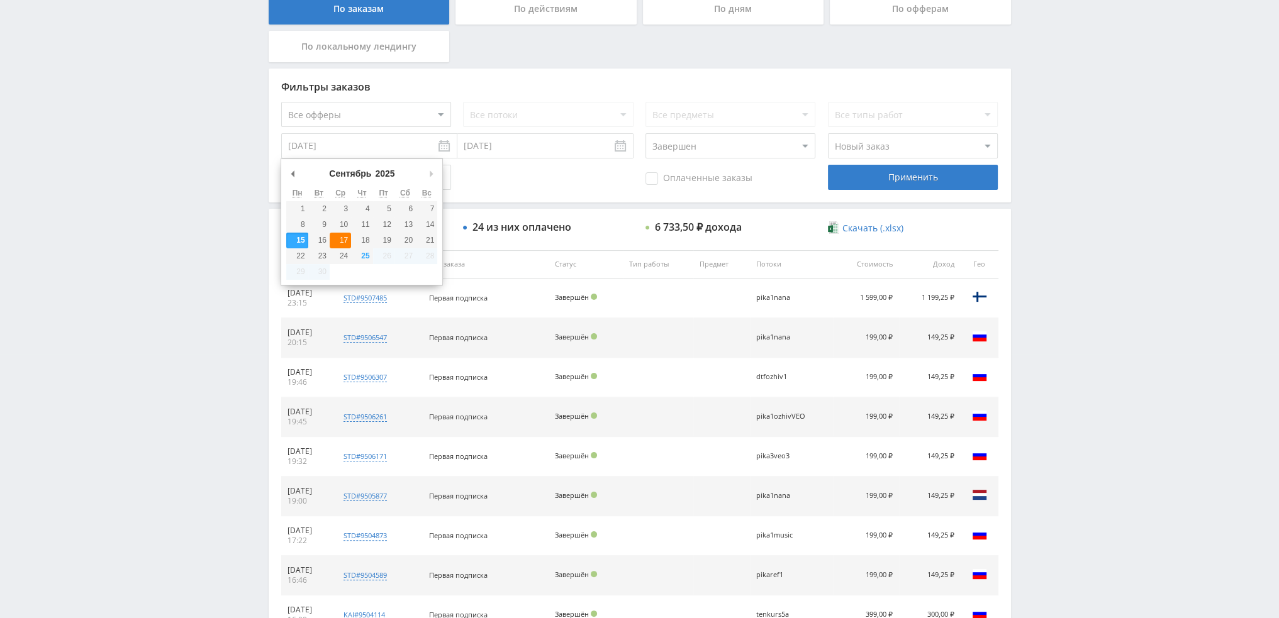
type input "17.09.2025"
click at [622, 150] on input "17.09.2025" at bounding box center [545, 145] width 176 height 25
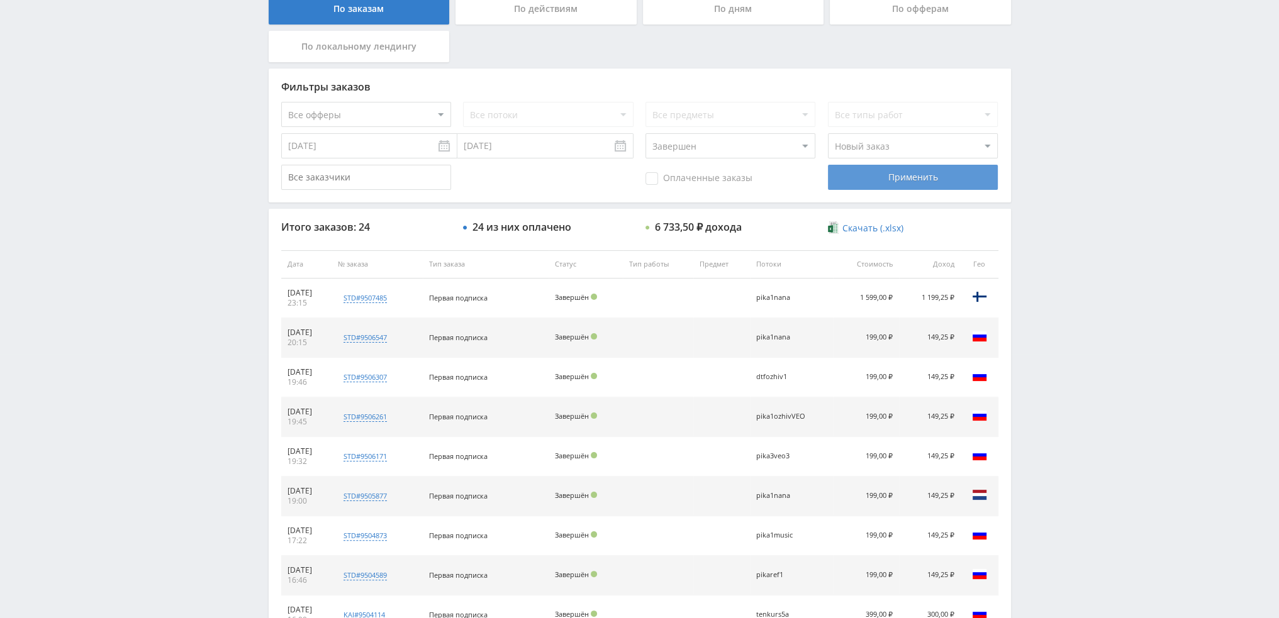
click at [895, 179] on div "Применить" at bounding box center [913, 177] width 170 height 25
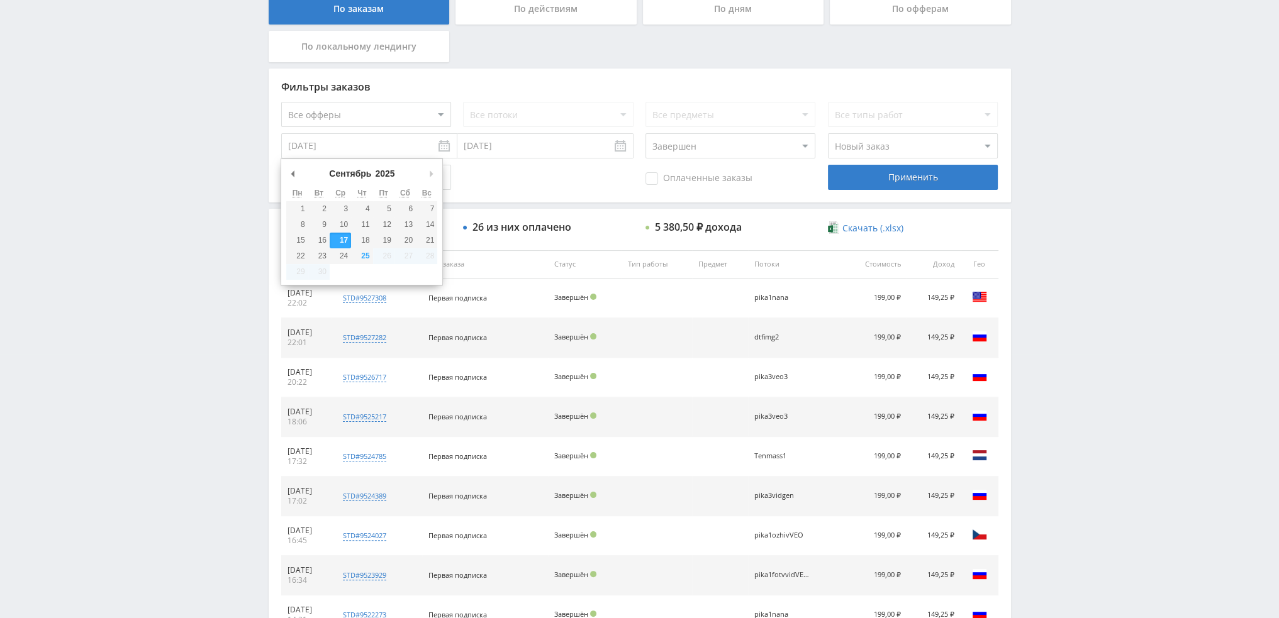
click at [447, 152] on input "17.09.2025" at bounding box center [369, 145] width 176 height 25
type input "[DATE]"
click at [625, 150] on input "[DATE]" at bounding box center [545, 145] width 176 height 25
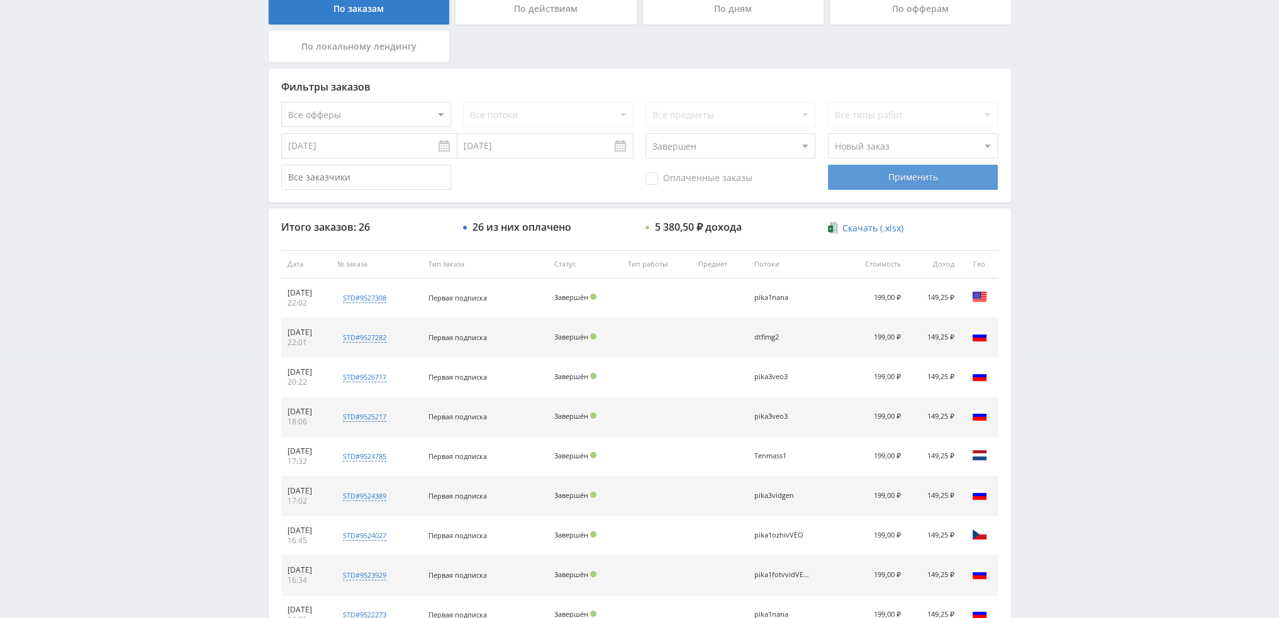
click at [915, 174] on div "Применить" at bounding box center [913, 177] width 170 height 25
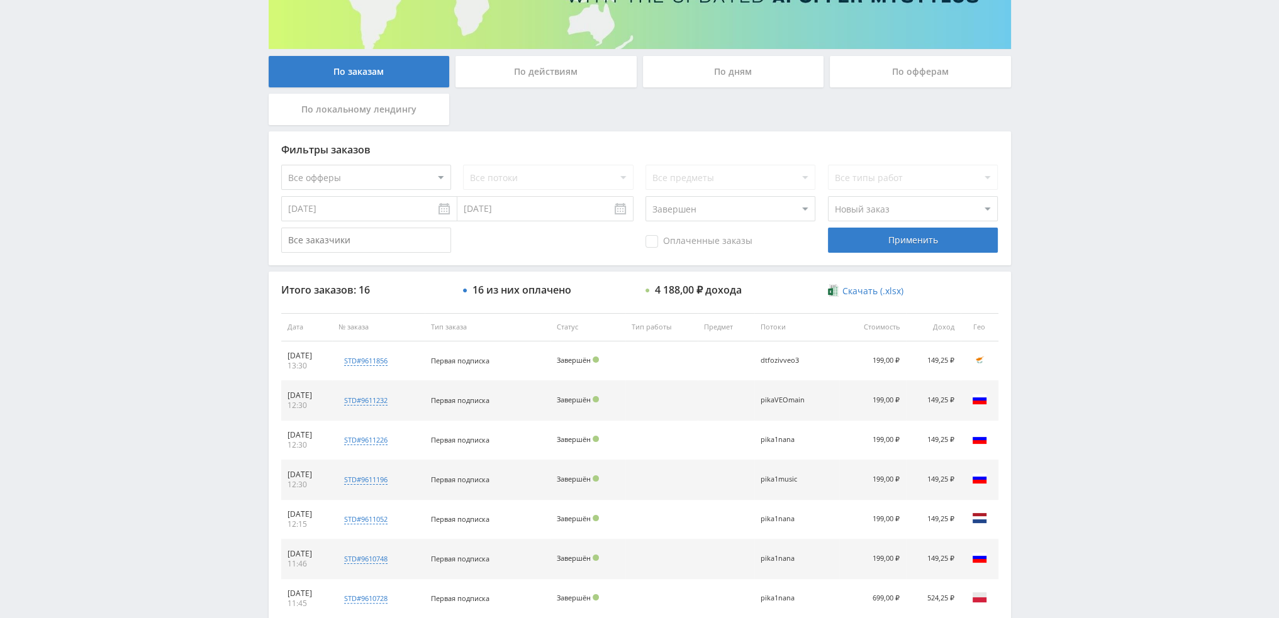
scroll to position [13, 0]
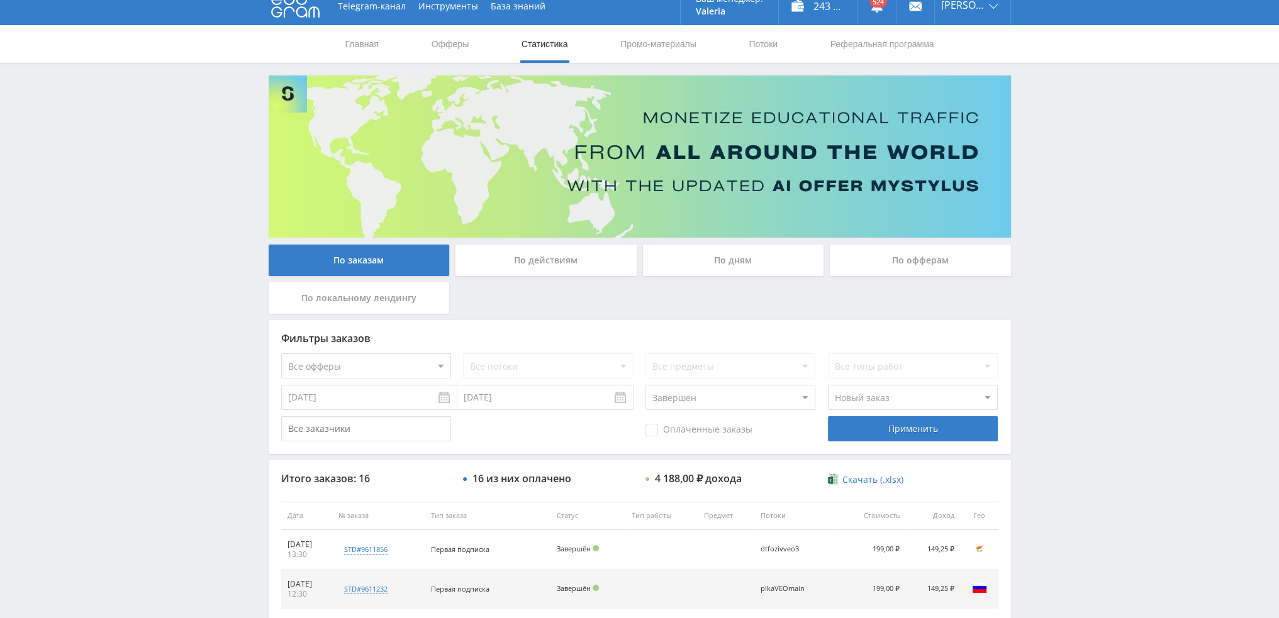
click at [732, 252] on div "По дням" at bounding box center [733, 260] width 181 height 31
click at [0, 0] on input "По дням" at bounding box center [0, 0] width 0 height 0
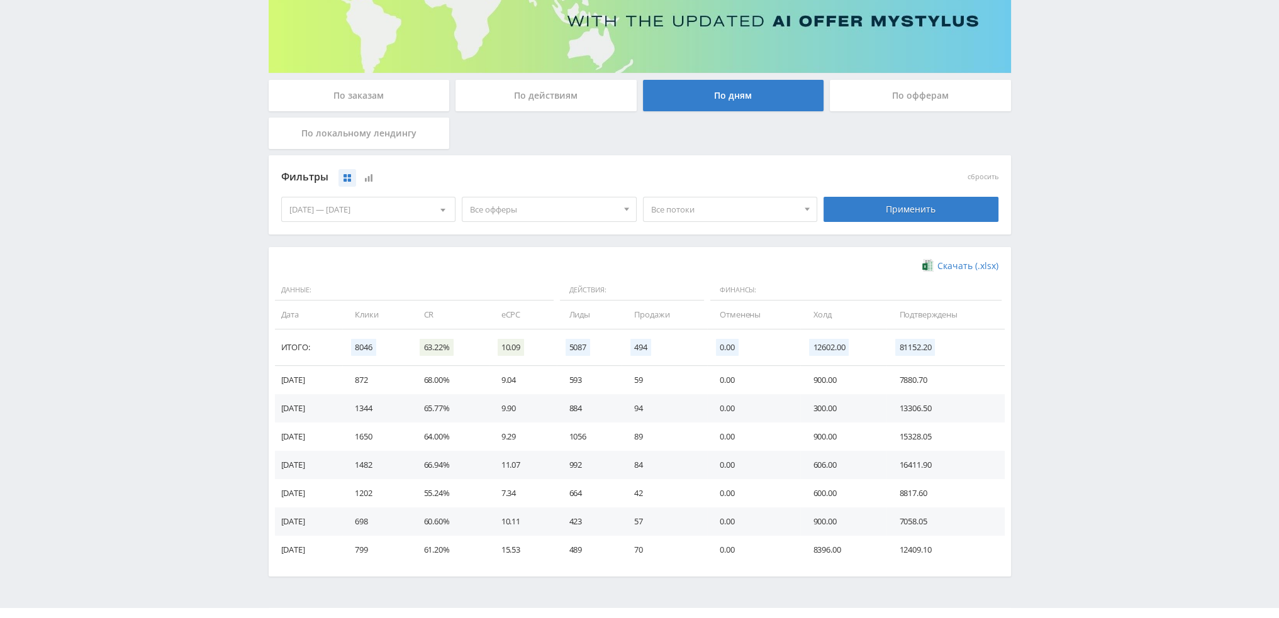
scroll to position [204, 0]
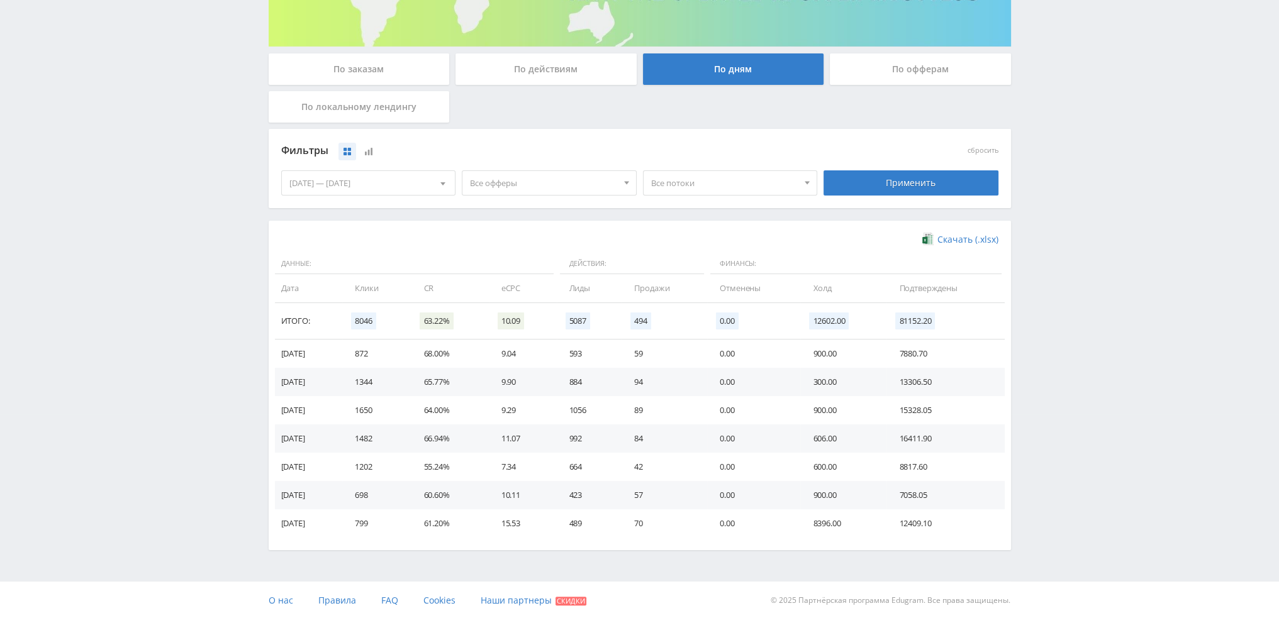
click at [369, 63] on div "По заказам" at bounding box center [359, 68] width 181 height 31
click at [0, 0] on input "По заказам" at bounding box center [0, 0] width 0 height 0
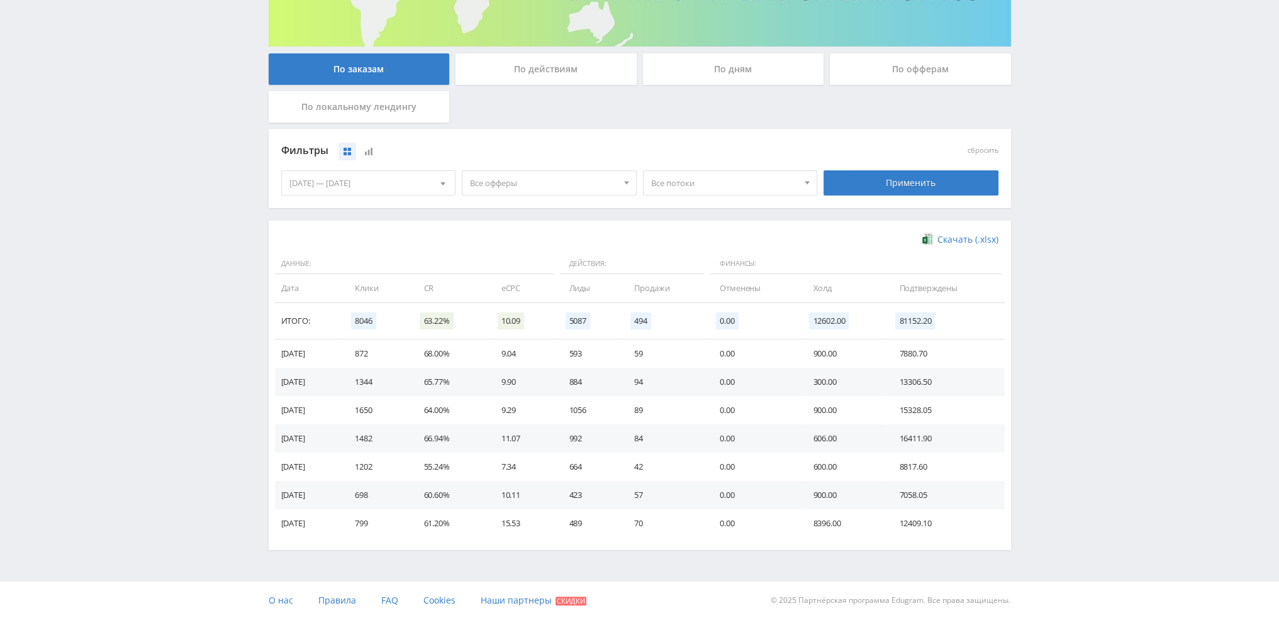
scroll to position [0, 0]
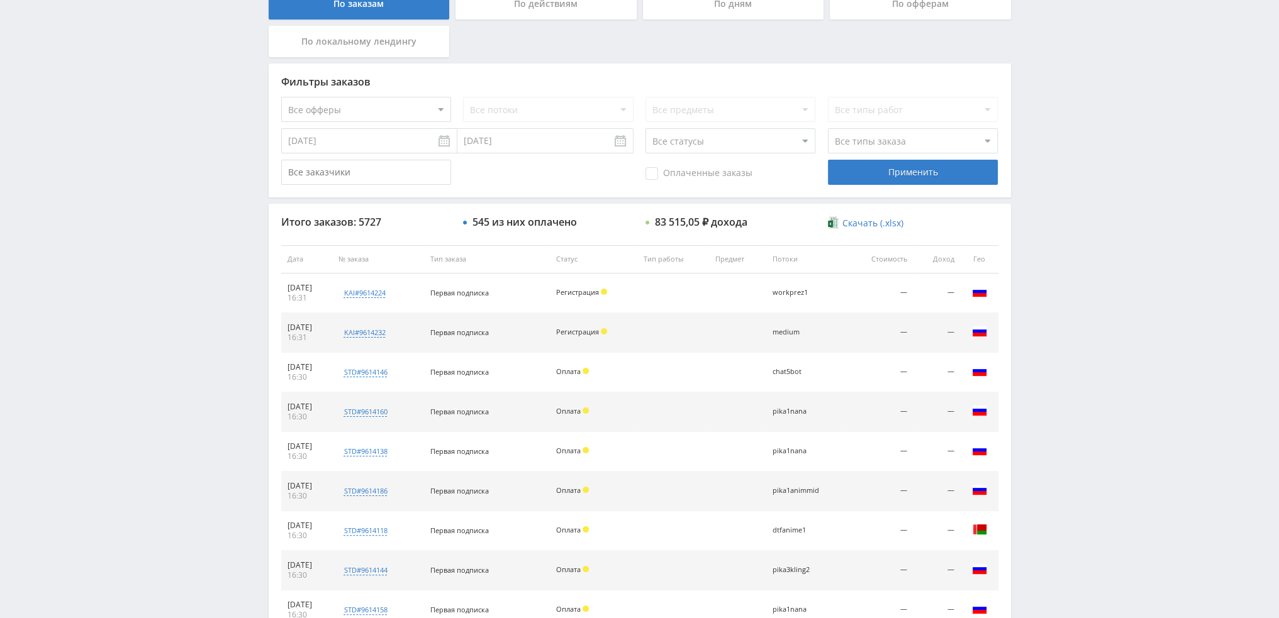
scroll to position [377, 0]
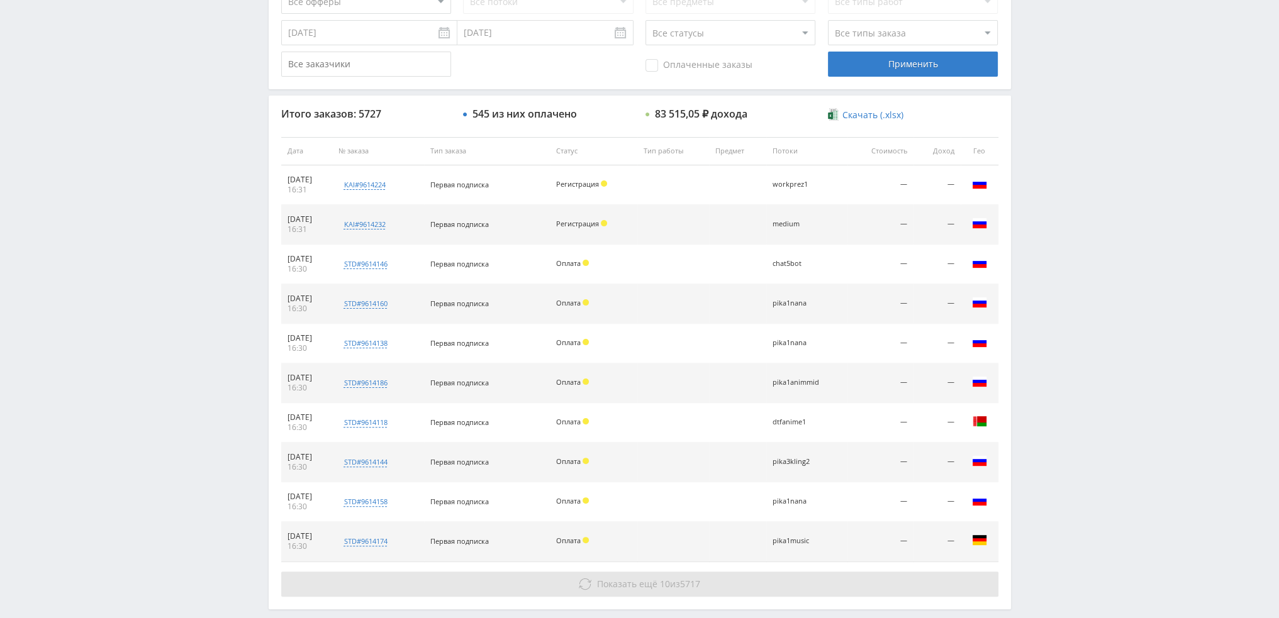
click at [666, 583] on span "10" at bounding box center [665, 584] width 10 height 12
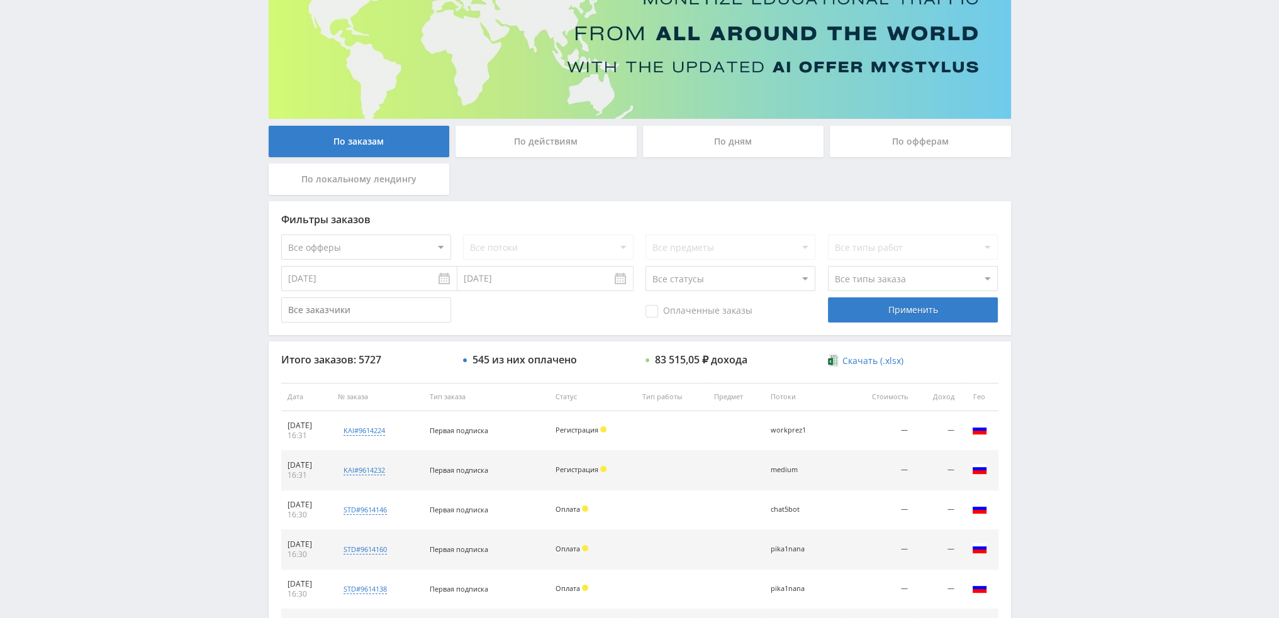
scroll to position [126, 0]
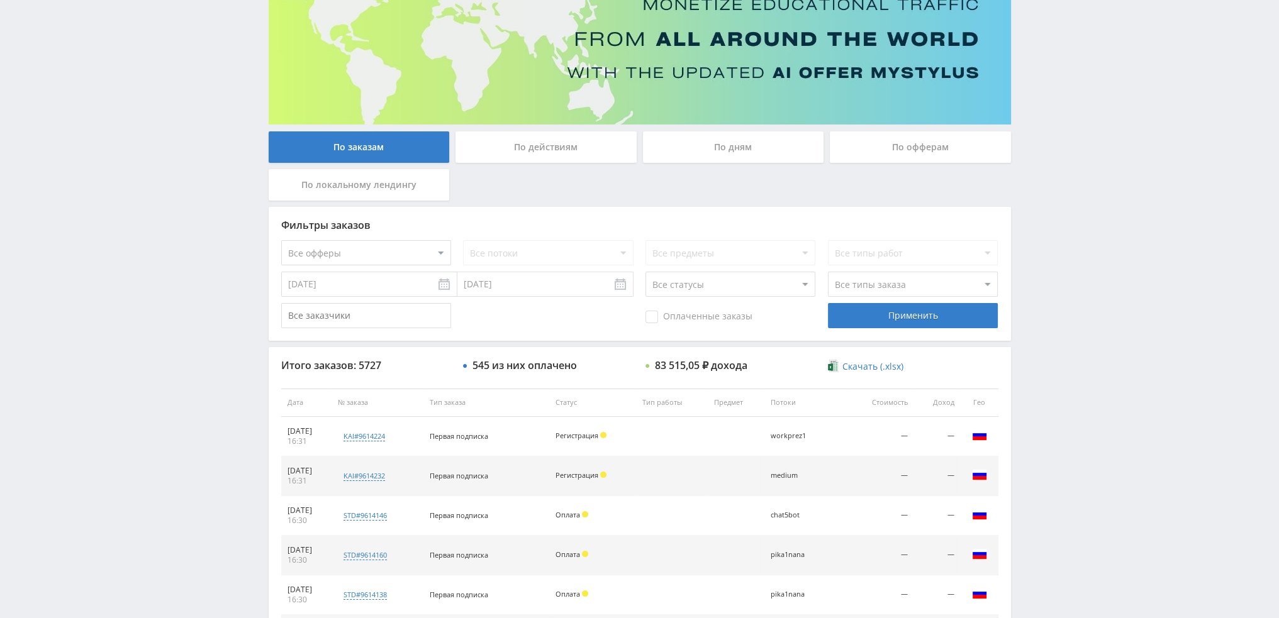
click at [721, 152] on div "По дням" at bounding box center [733, 146] width 181 height 31
click at [0, 0] on input "По дням" at bounding box center [0, 0] width 0 height 0
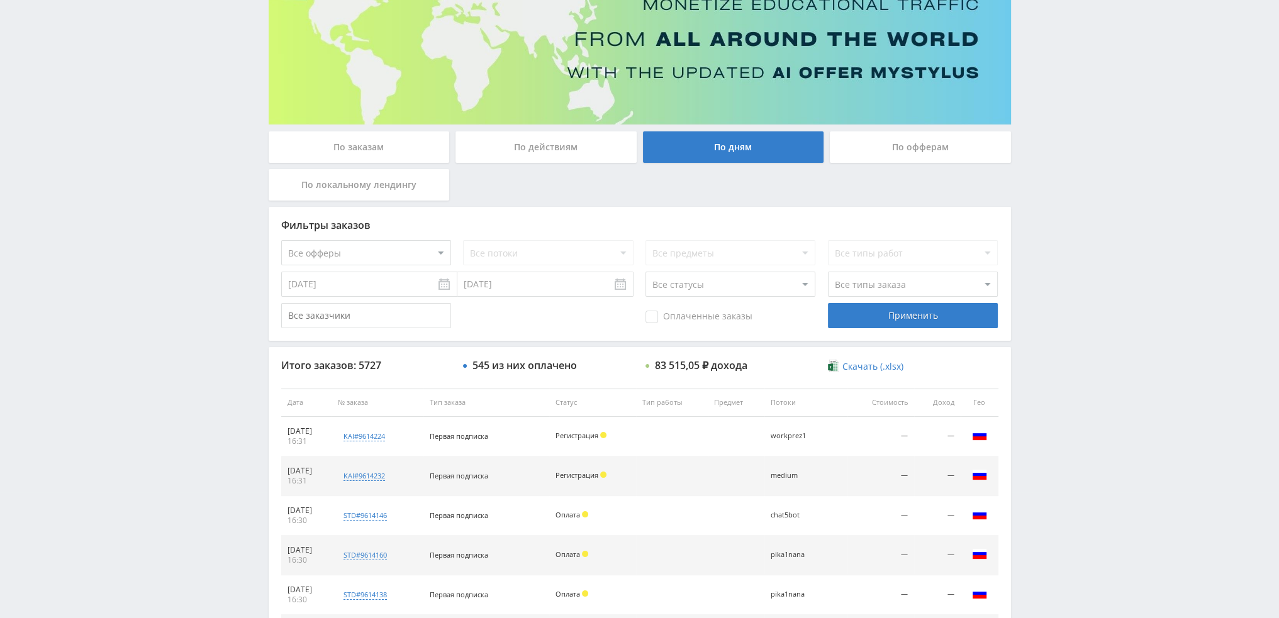
scroll to position [0, 0]
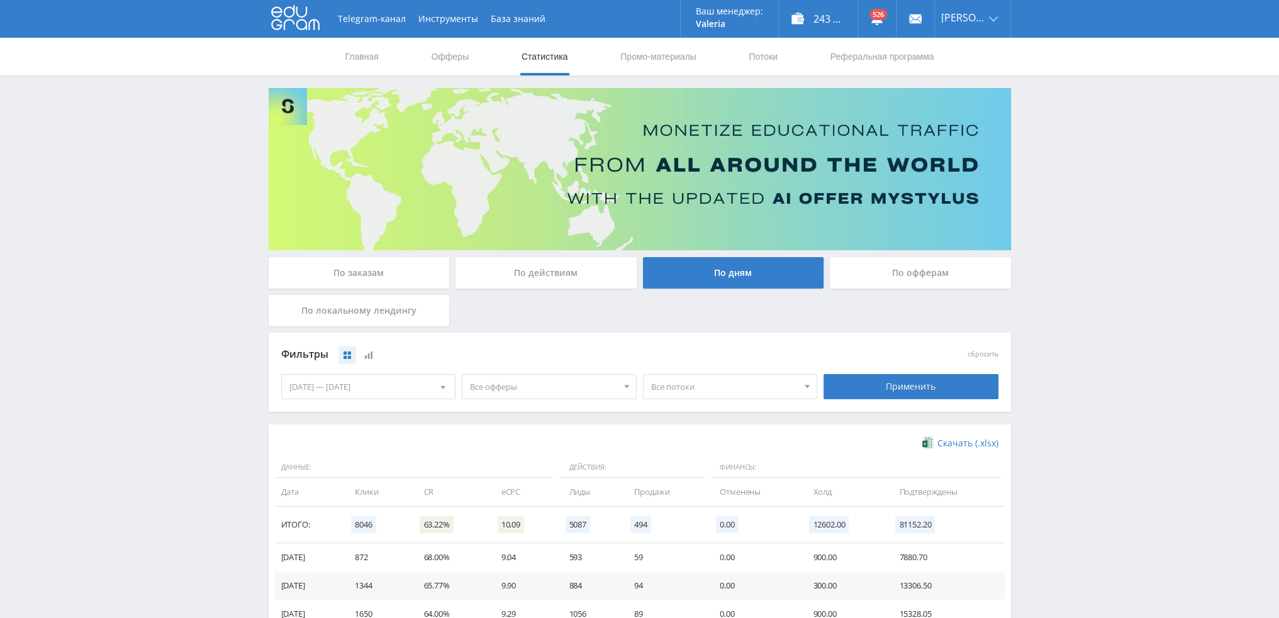
click at [552, 394] on span "Все офферы" at bounding box center [543, 387] width 147 height 24
click at [501, 467] on button "Кампус AI" at bounding box center [549, 463] width 174 height 18
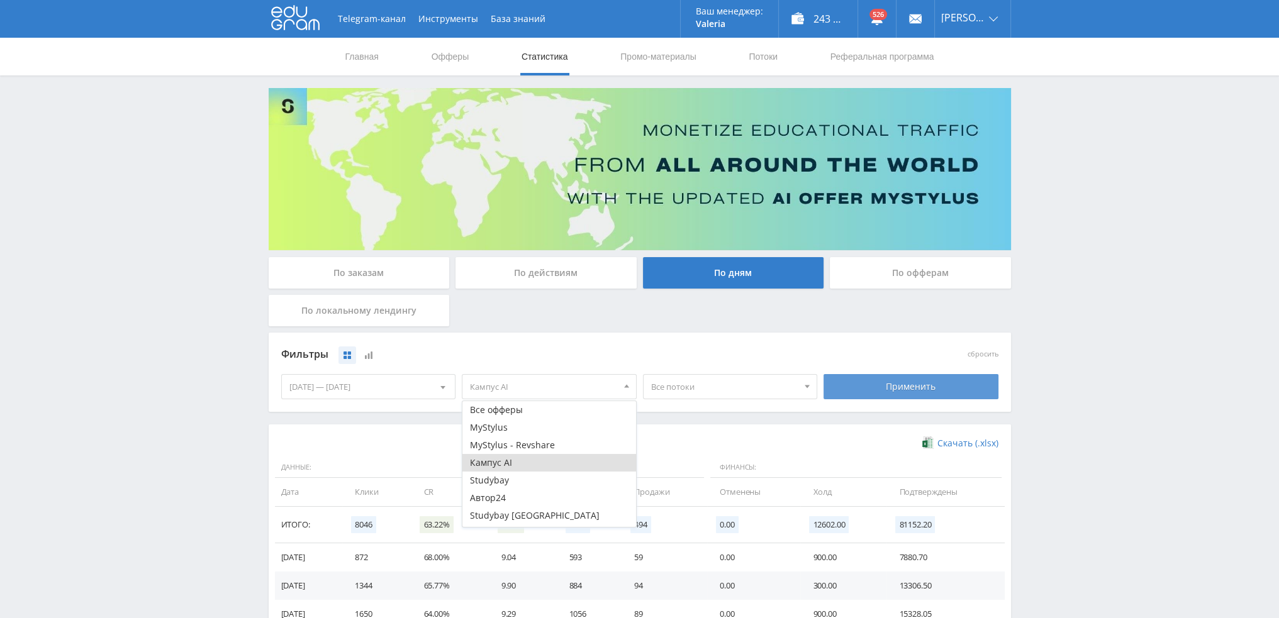
click at [933, 394] on div "Применить" at bounding box center [910, 386] width 175 height 25
